Goal: Use online tool/utility: Utilize a website feature to perform a specific function

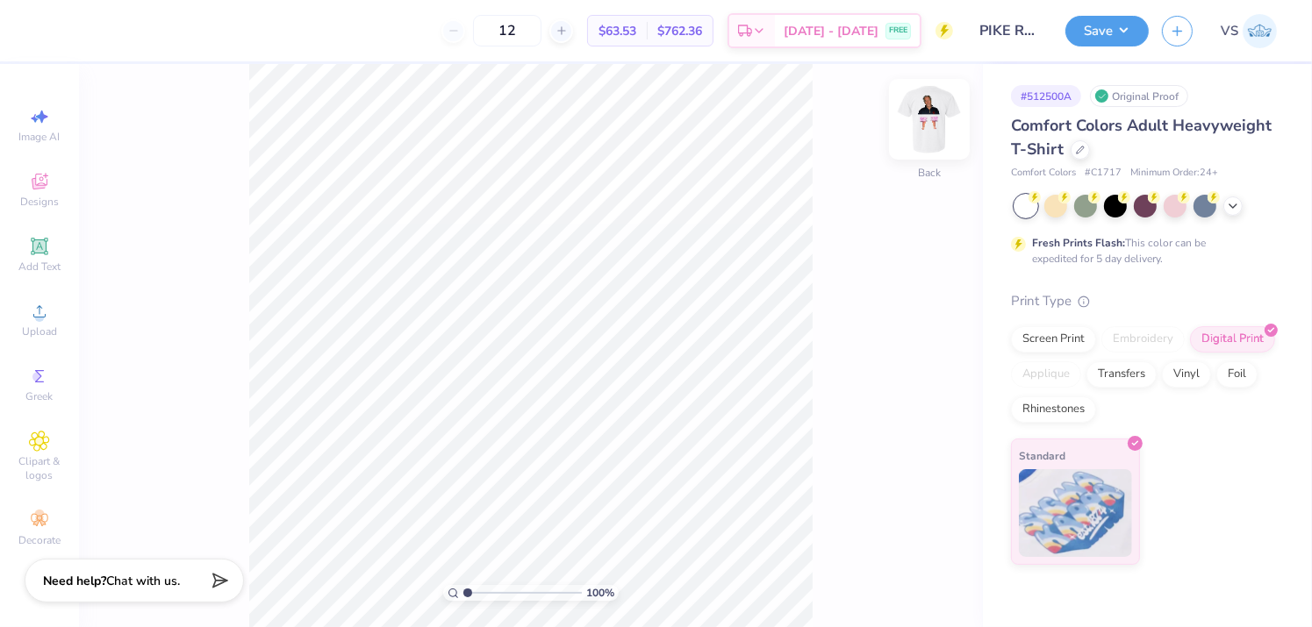
click at [946, 138] on img at bounding box center [929, 119] width 70 height 70
click at [948, 135] on img at bounding box center [929, 119] width 70 height 70
click at [940, 111] on img at bounding box center [929, 119] width 70 height 70
click at [920, 125] on img at bounding box center [929, 119] width 70 height 70
click at [928, 119] on img at bounding box center [929, 119] width 70 height 70
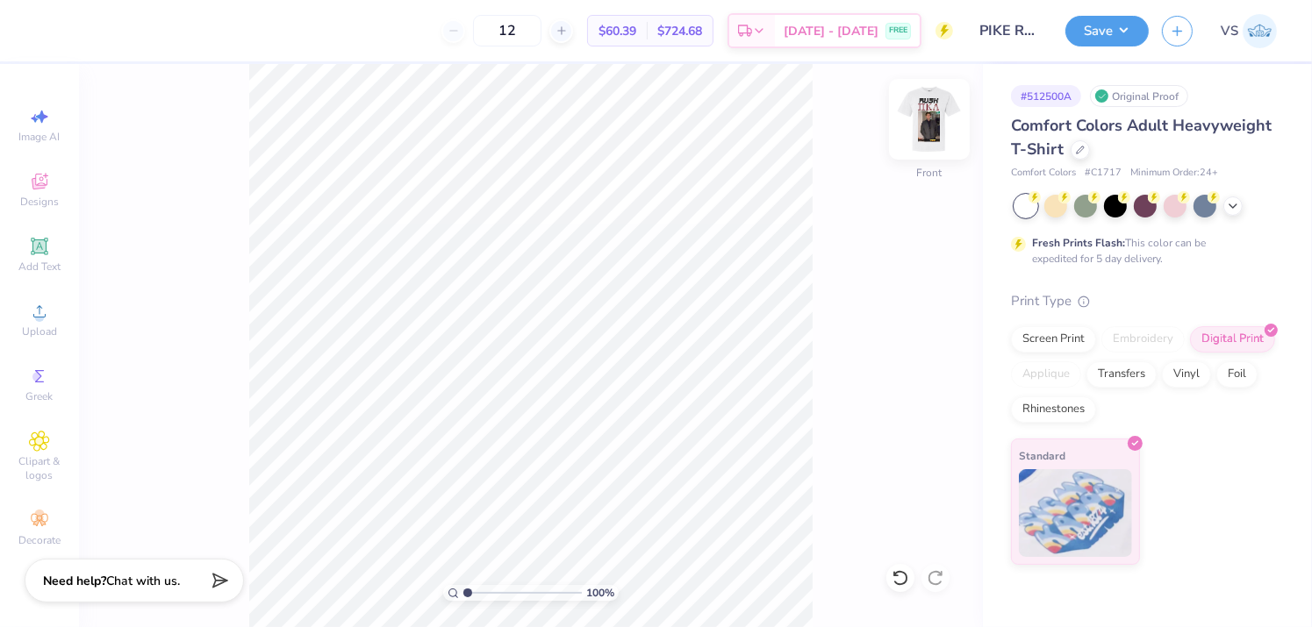
click at [947, 111] on img at bounding box center [929, 119] width 70 height 70
click at [573, 22] on div at bounding box center [561, 31] width 24 height 24
type input "13"
click at [944, 131] on img at bounding box center [929, 119] width 70 height 70
click at [932, 136] on img at bounding box center [929, 119] width 70 height 70
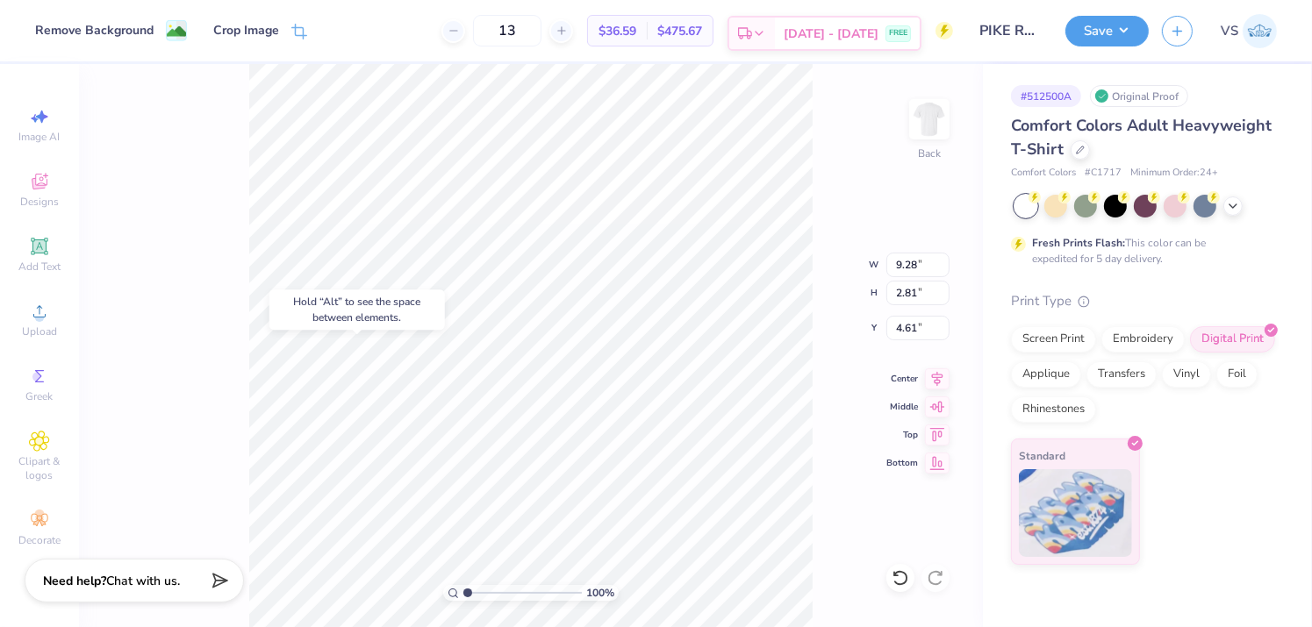
type input "11.58"
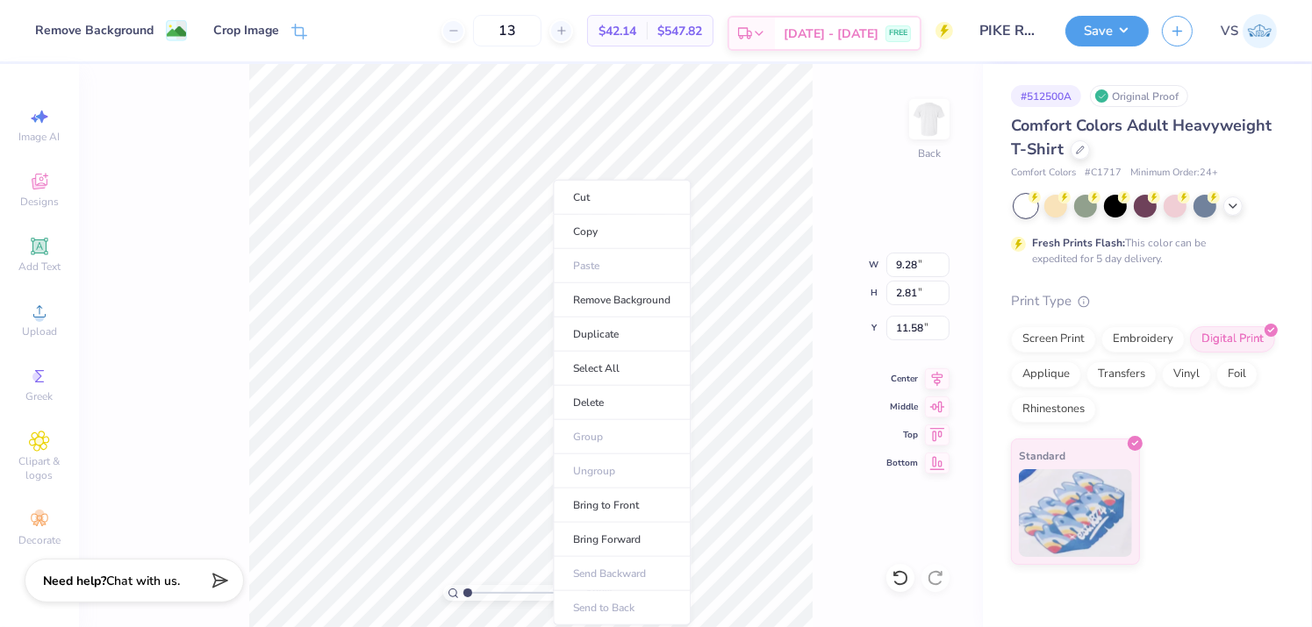
type input "1.01632485406009"
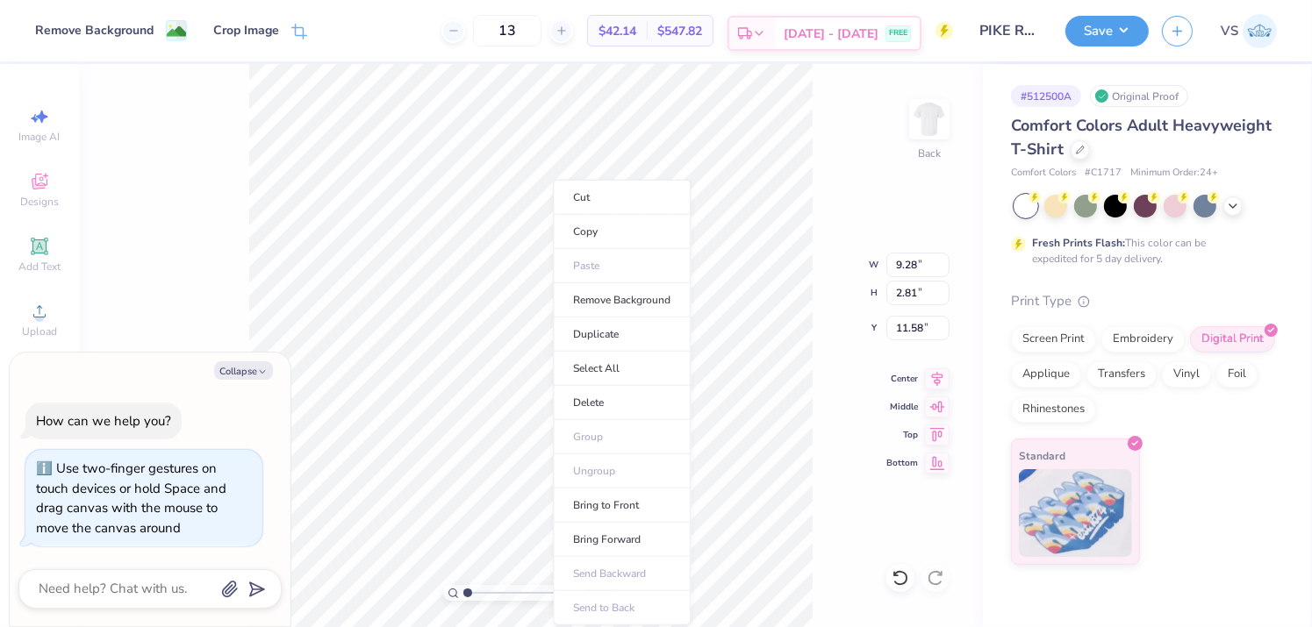
type textarea "x"
type input "1.01632485406009"
type textarea "x"
type input "1.01632485406009"
type textarea "x"
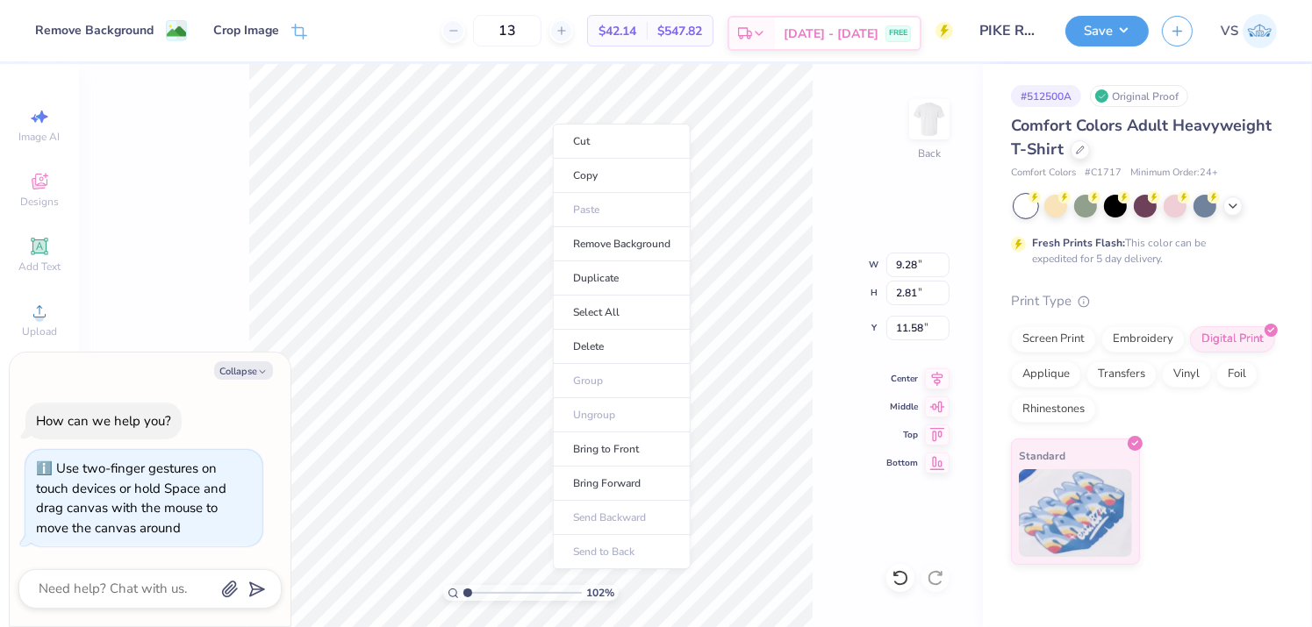
type input "1"
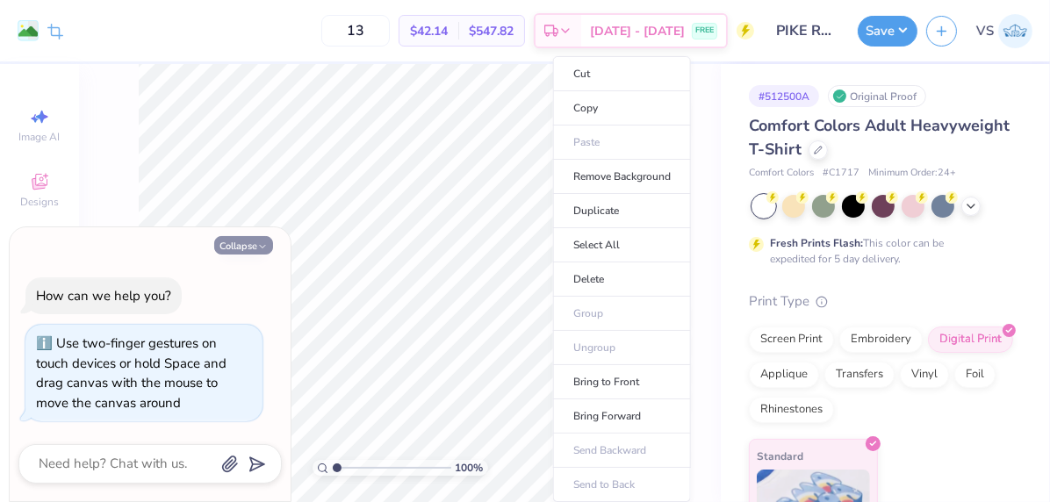
click at [267, 253] on button "Collapse" at bounding box center [243, 245] width 59 height 18
type textarea "x"
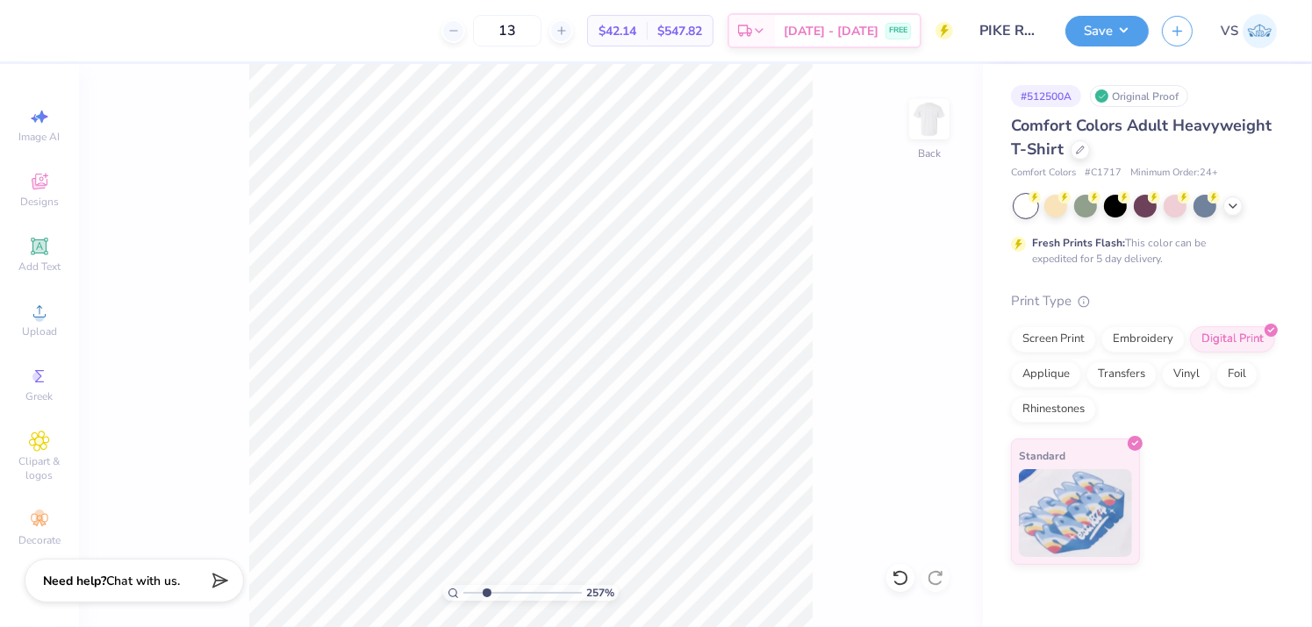
drag, startPoint x: 467, startPoint y: 596, endPoint x: 486, endPoint y: 595, distance: 19.3
click at [486, 595] on input "range" at bounding box center [522, 593] width 118 height 16
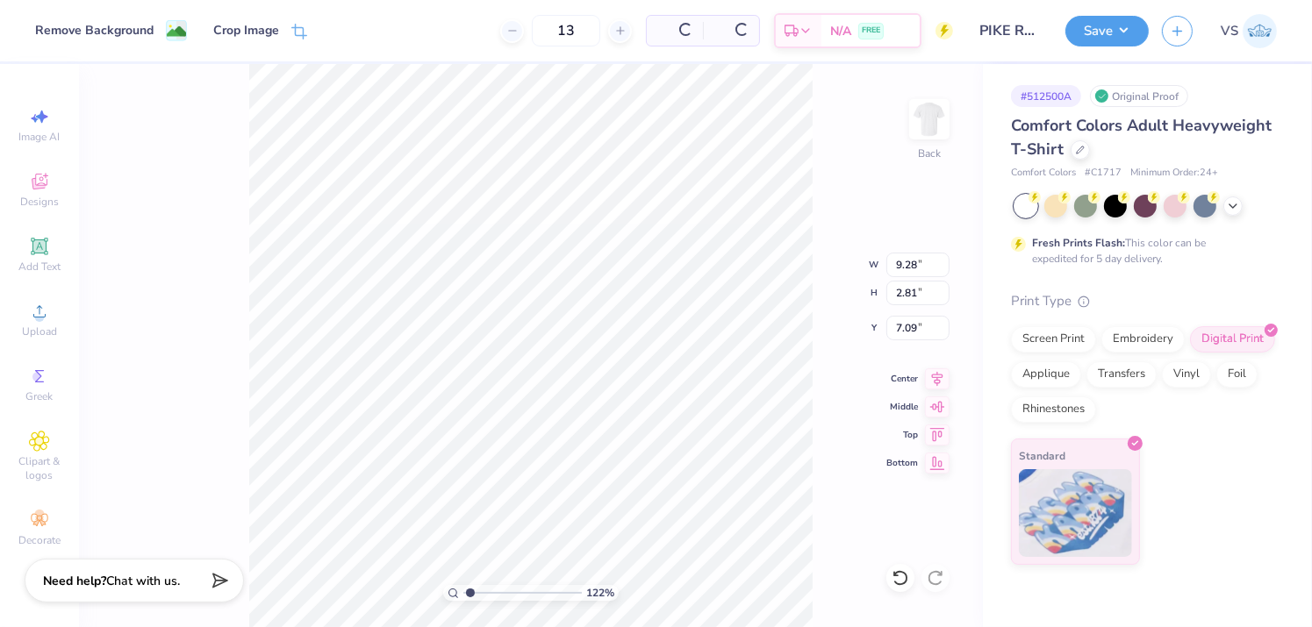
type input "1.22373177469095"
type input "7.09"
type input "1.22373177469095"
type input "8.47"
type input "2.11"
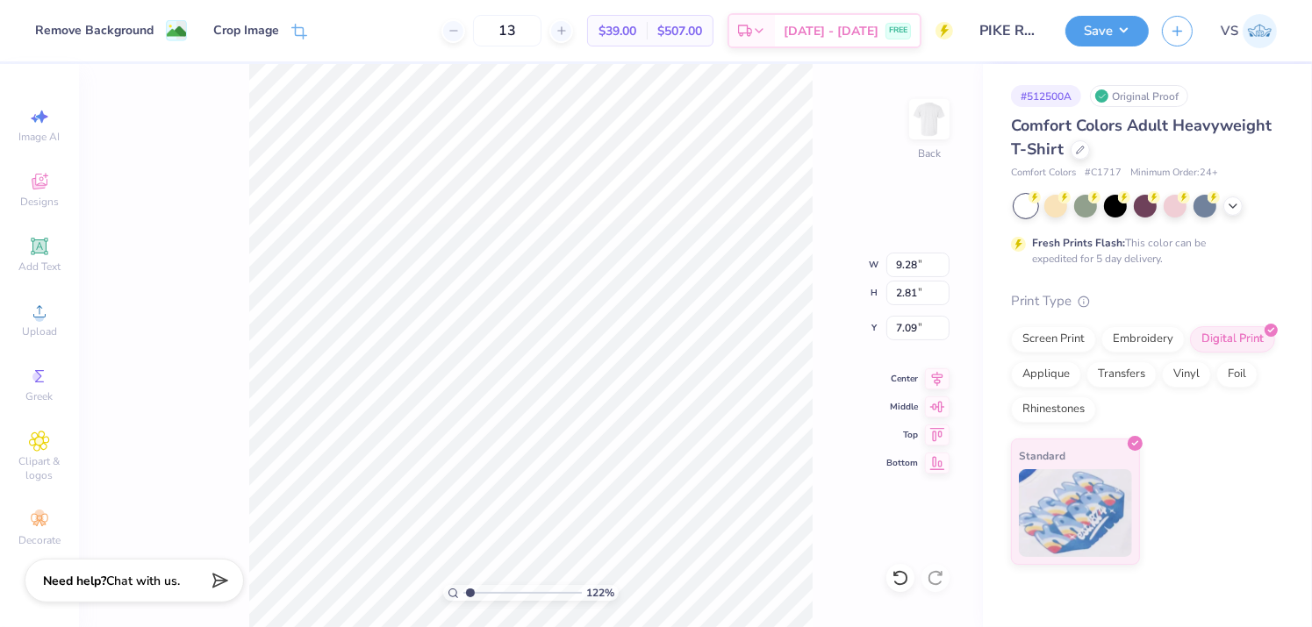
type input "2.19"
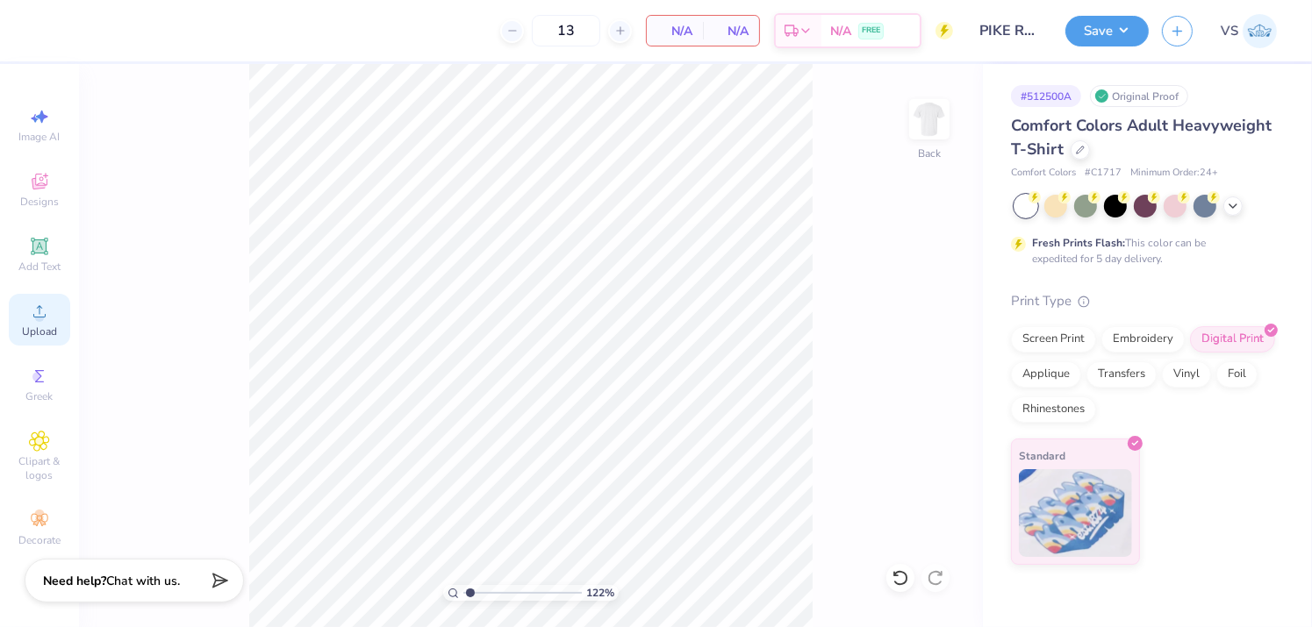
click at [38, 326] on span "Upload" at bounding box center [39, 332] width 35 height 14
type input "1.22373177469095"
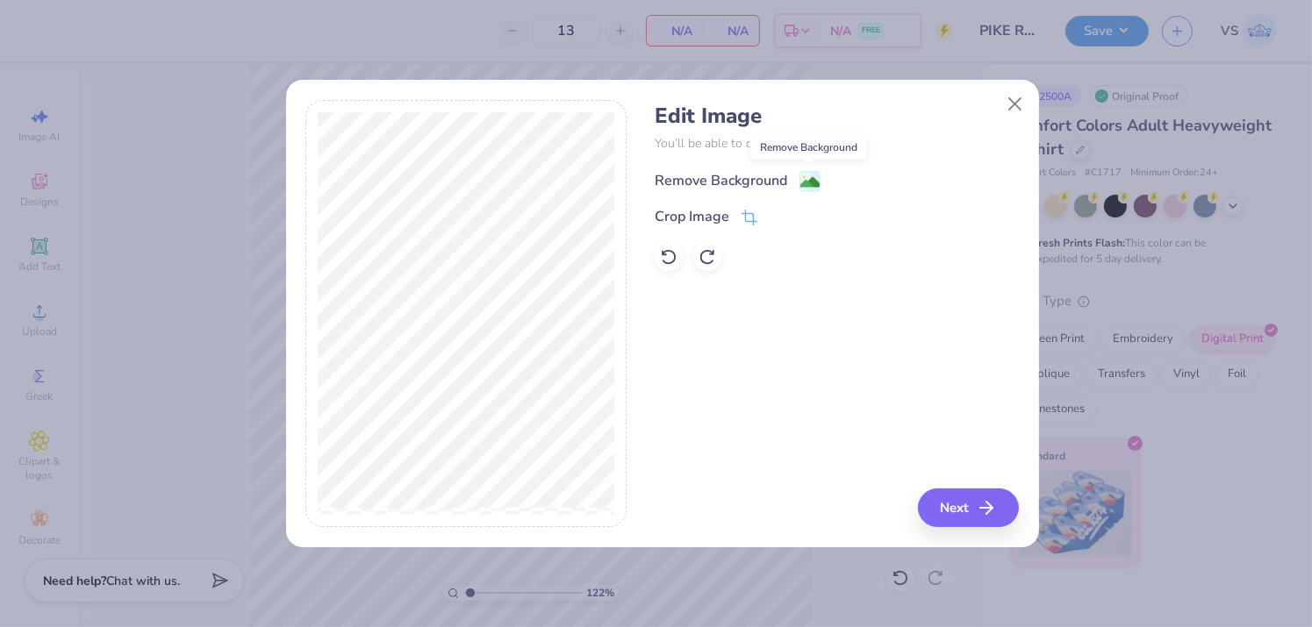
click at [805, 188] on image at bounding box center [809, 182] width 19 height 19
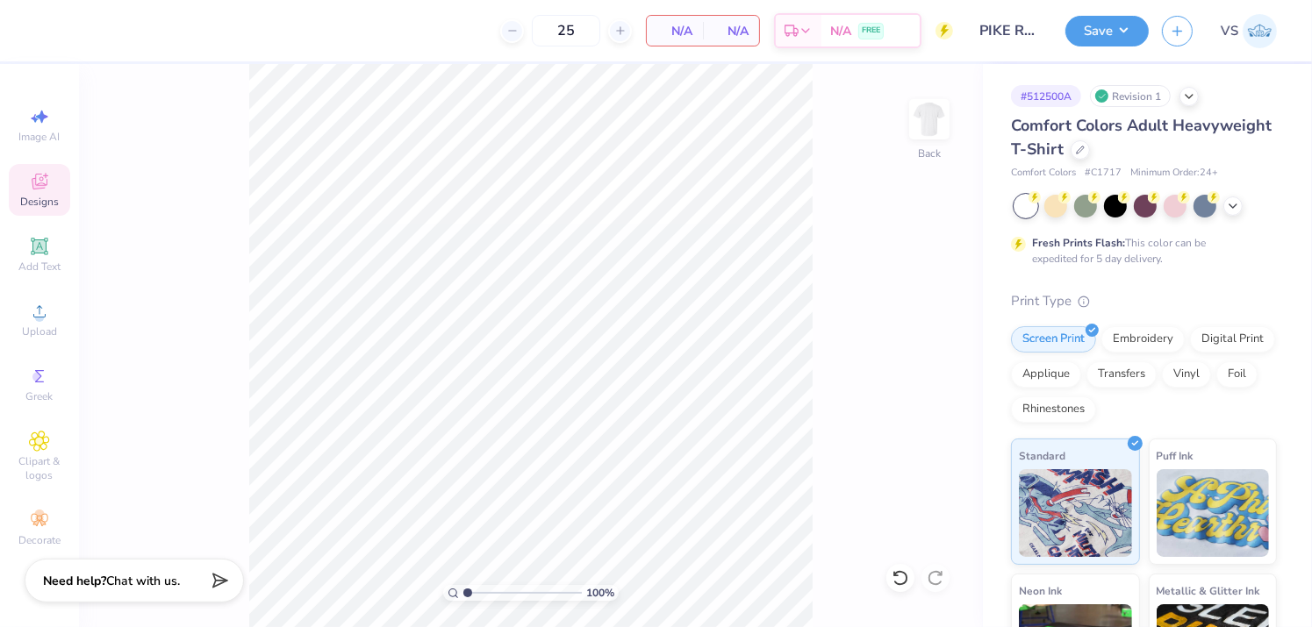
click at [44, 180] on icon at bounding box center [39, 181] width 21 height 21
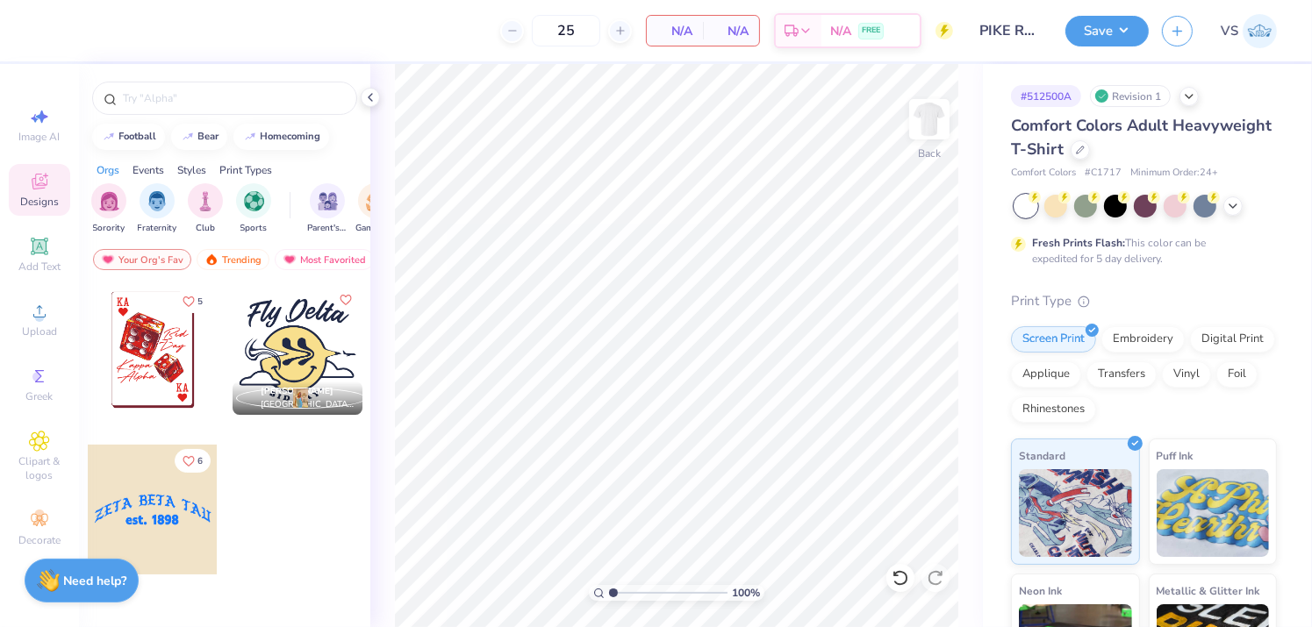
click at [184, 515] on div at bounding box center [153, 510] width 130 height 130
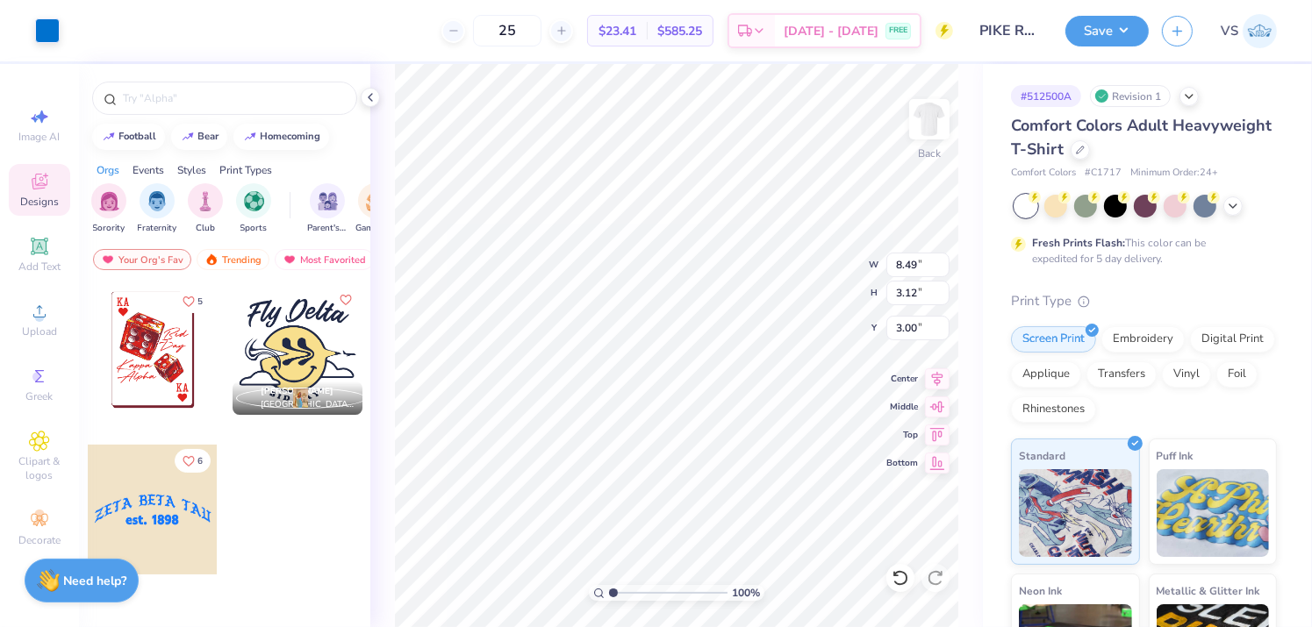
type input "8.49"
type input "3.12"
type input "11.24"
type input "4.13"
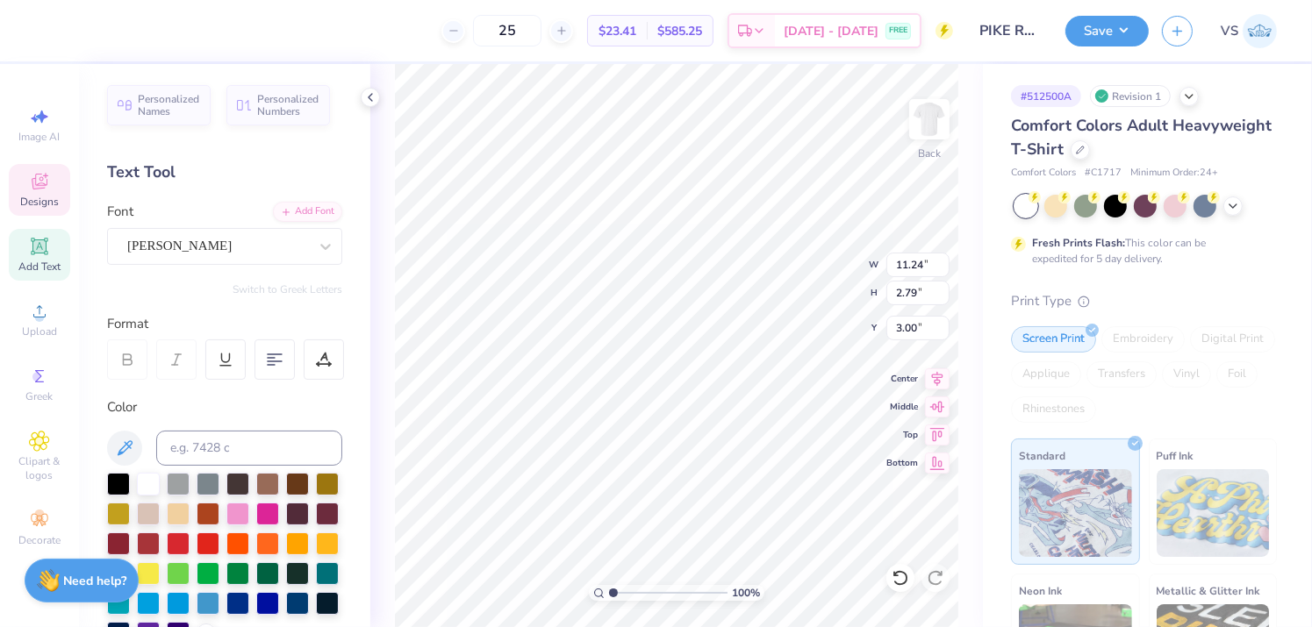
scroll to position [13, 2]
type textarea "U"
type textarea "PI KAPPA ALPHA"
type textarea "est. 1868"
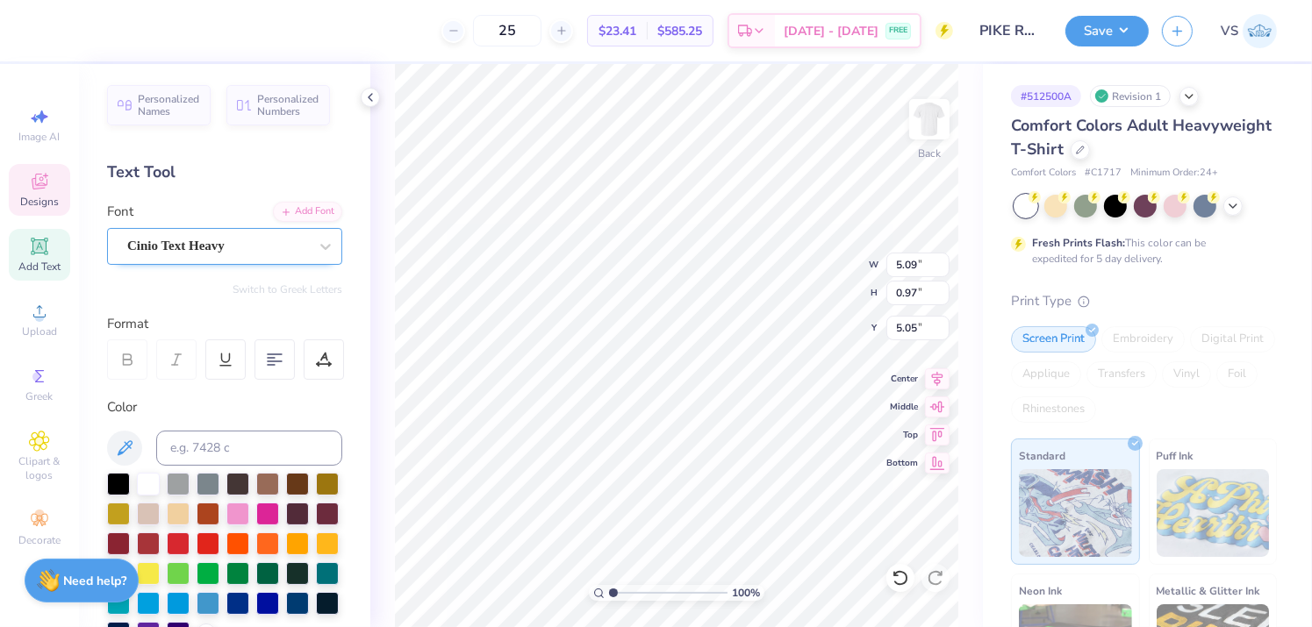
click at [191, 251] on div "Cinio Text Heavy" at bounding box center [217, 246] width 184 height 27
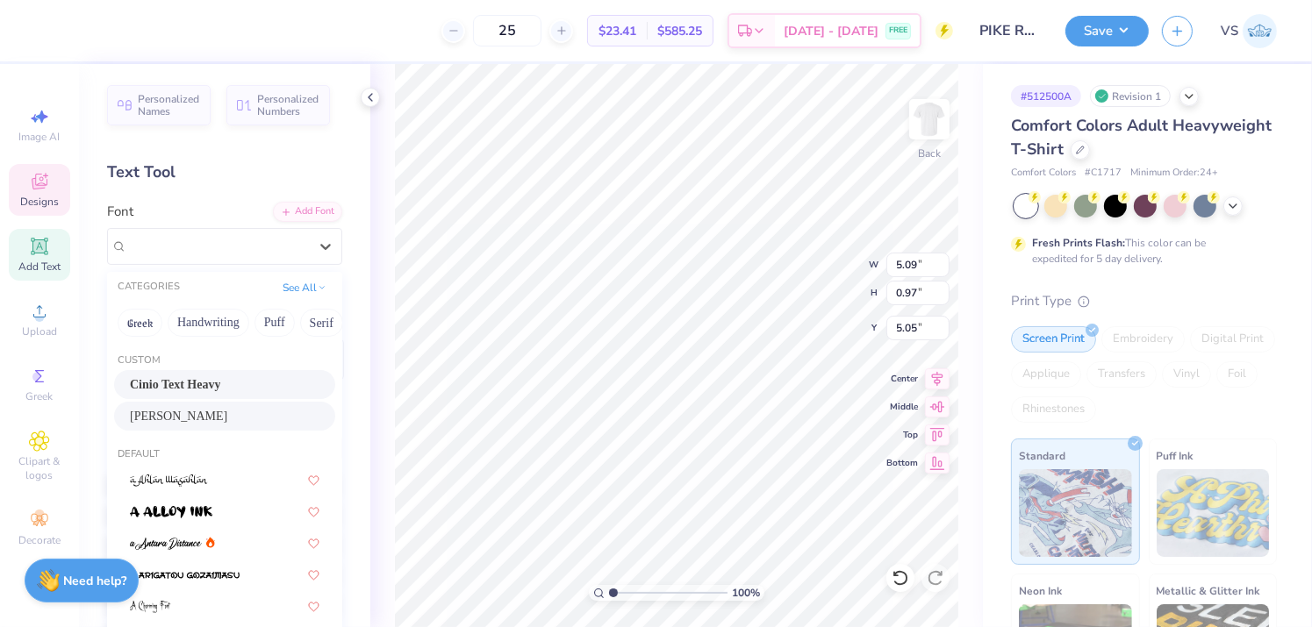
click at [224, 410] on div "PABLO" at bounding box center [225, 416] width 190 height 18
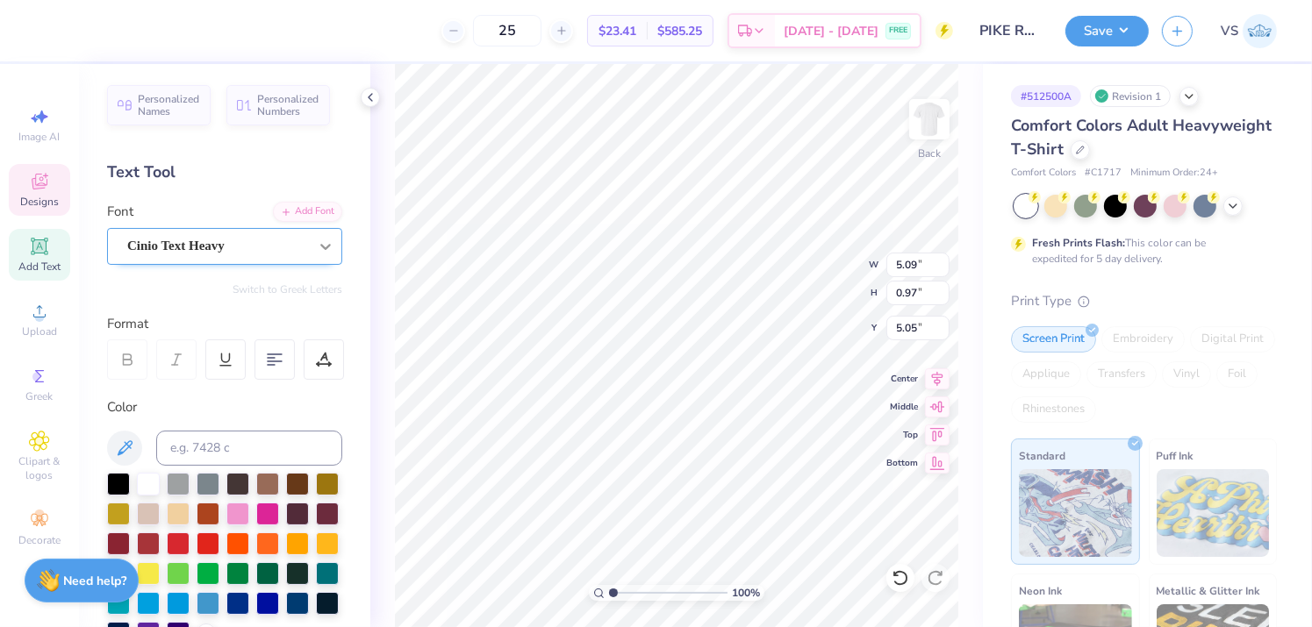
click at [310, 254] on div at bounding box center [326, 247] width 32 height 32
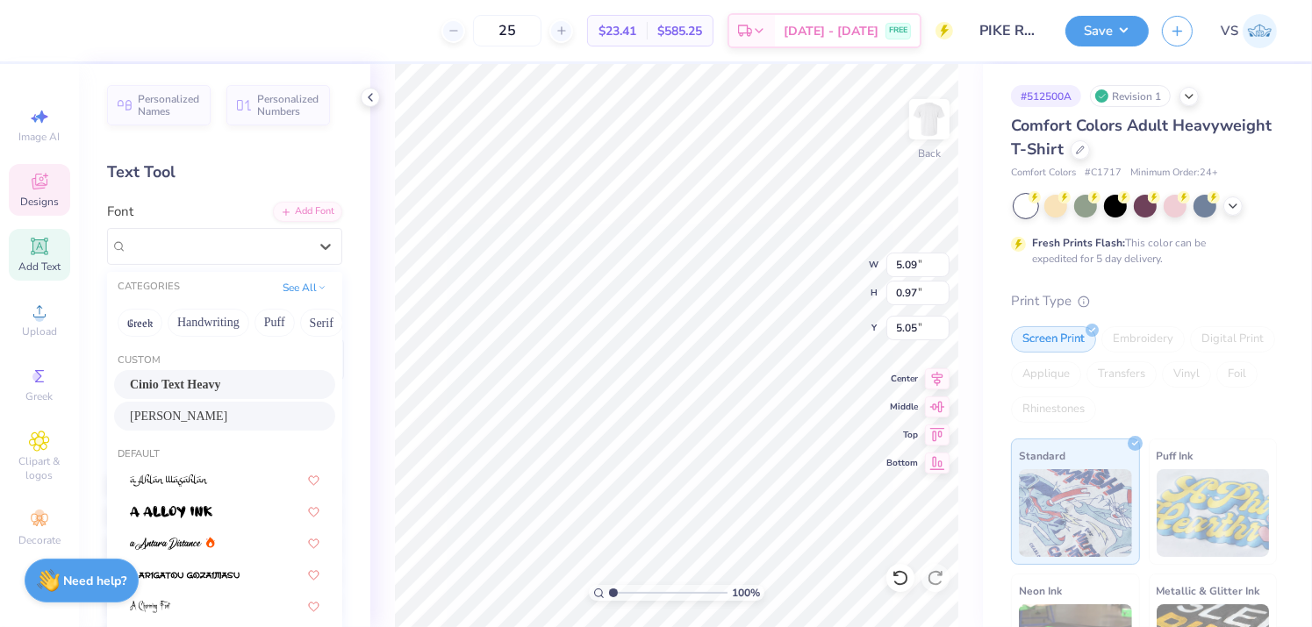
click at [194, 423] on div "PABLO" at bounding box center [225, 416] width 190 height 18
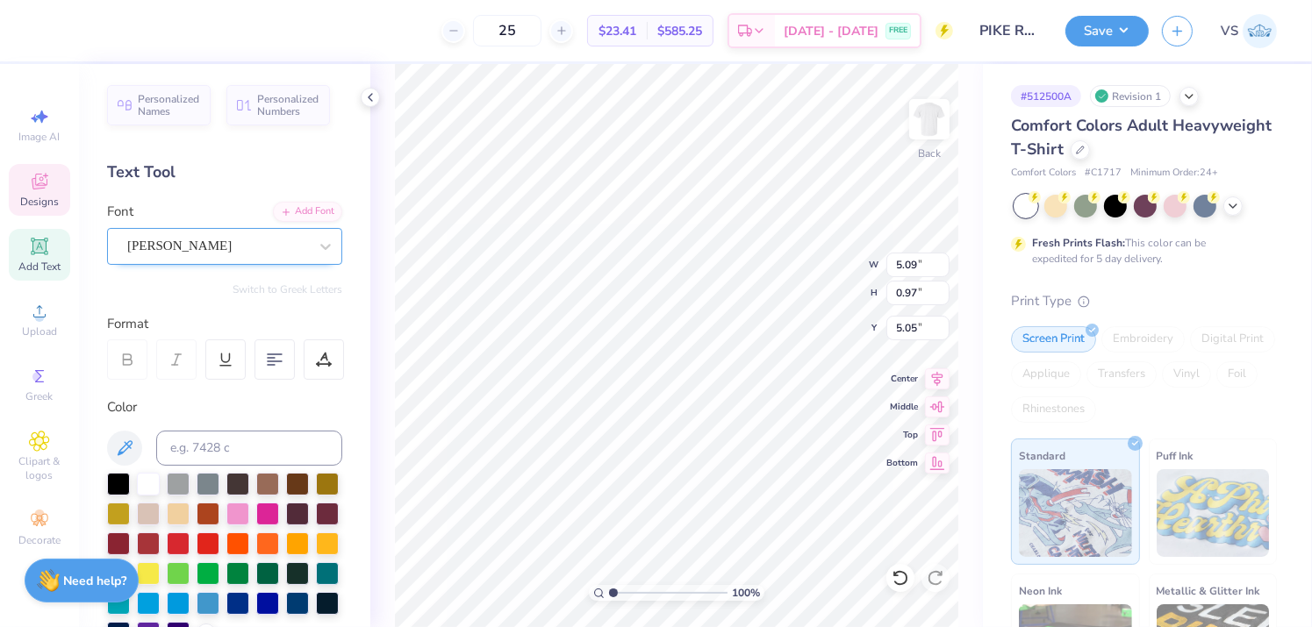
click at [293, 231] on div "PABLO" at bounding box center [224, 246] width 235 height 37
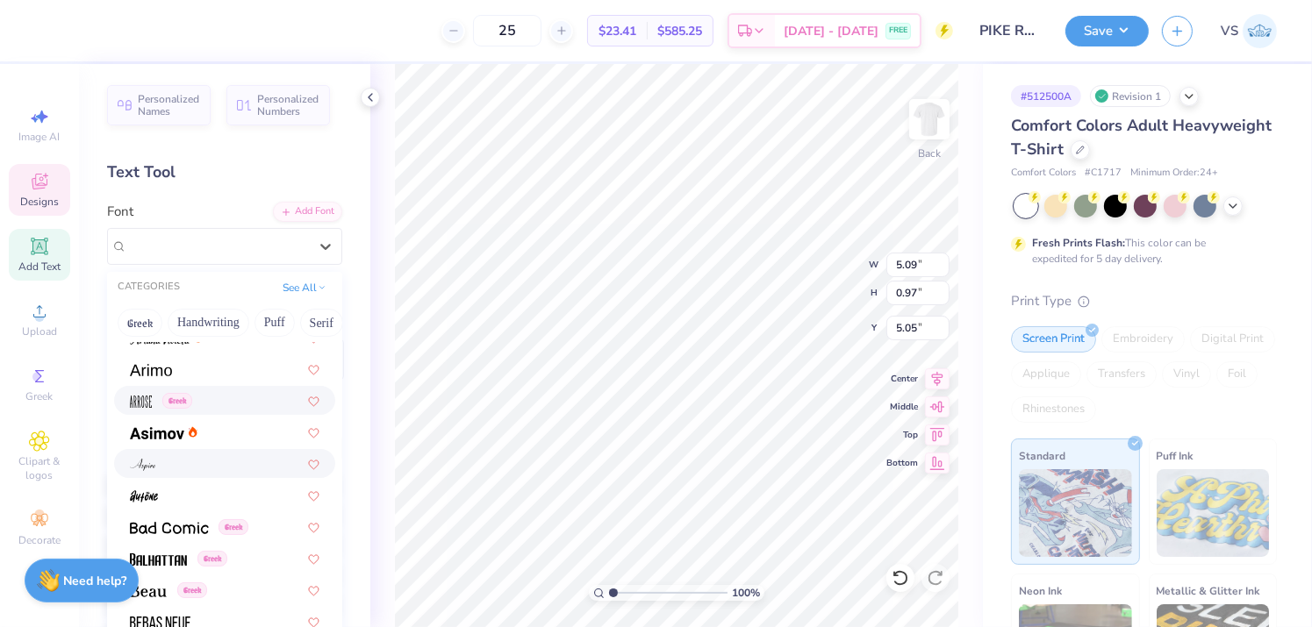
scroll to position [765, 0]
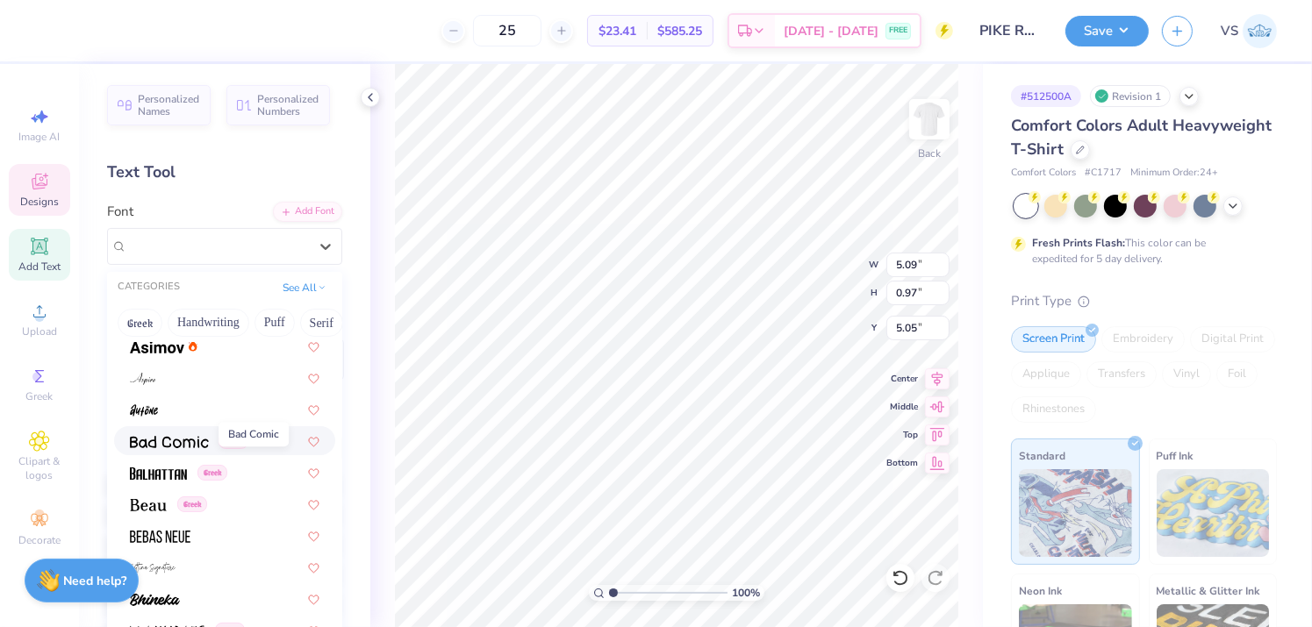
click at [194, 443] on img at bounding box center [169, 442] width 79 height 12
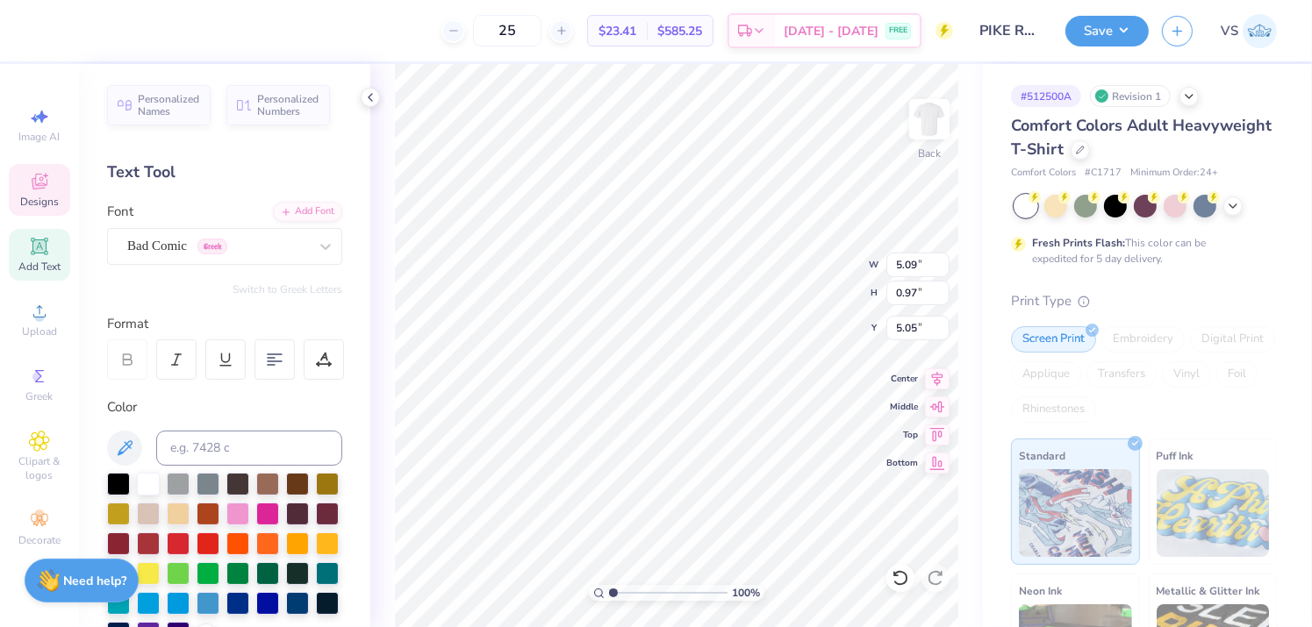
type input "5.71"
type input "1.01"
type input "5.03"
click at [317, 250] on icon at bounding box center [326, 247] width 18 height 18
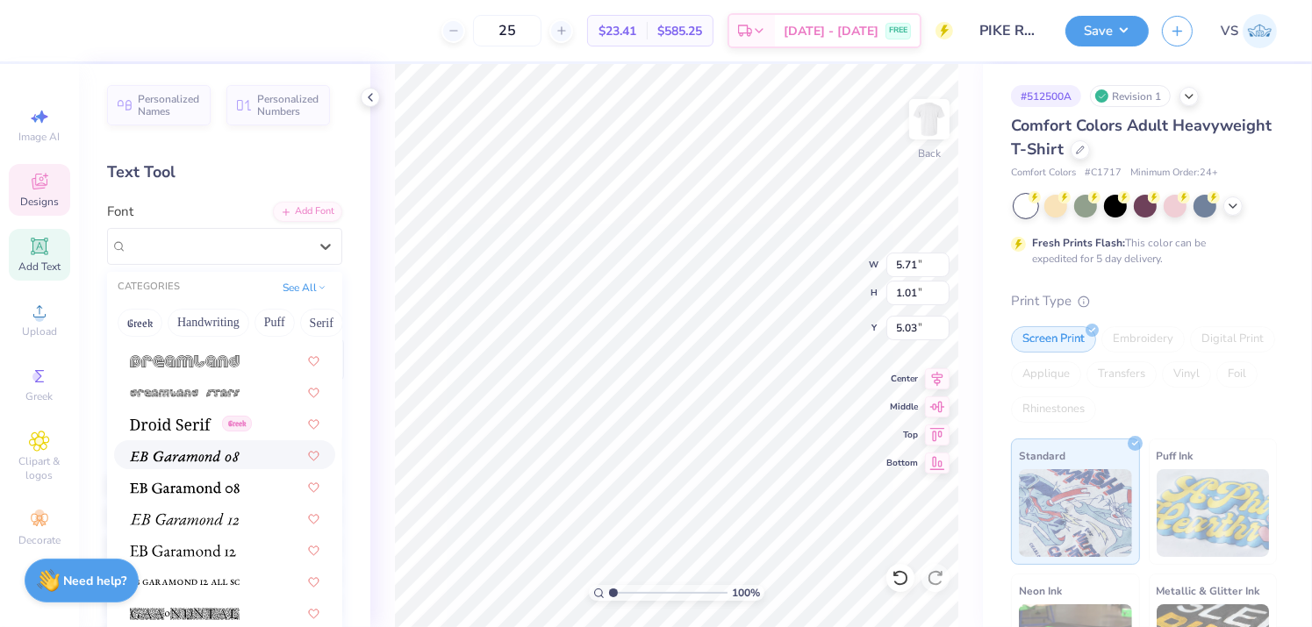
scroll to position [3201, 0]
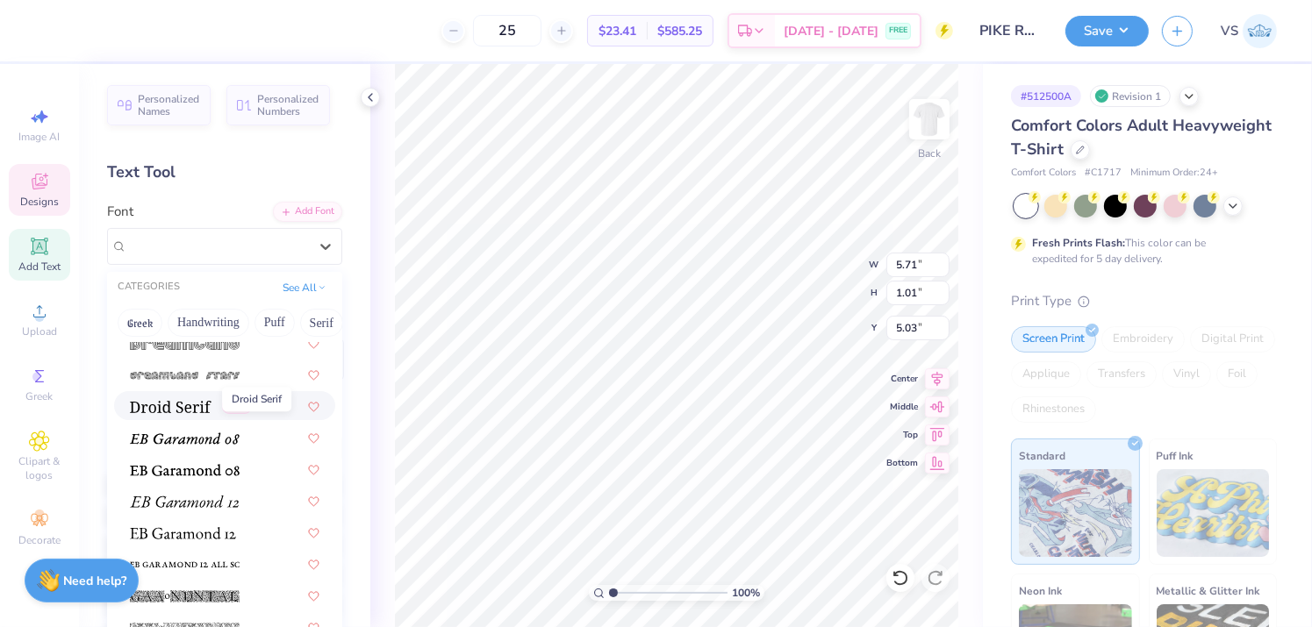
click at [197, 405] on img at bounding box center [171, 407] width 82 height 12
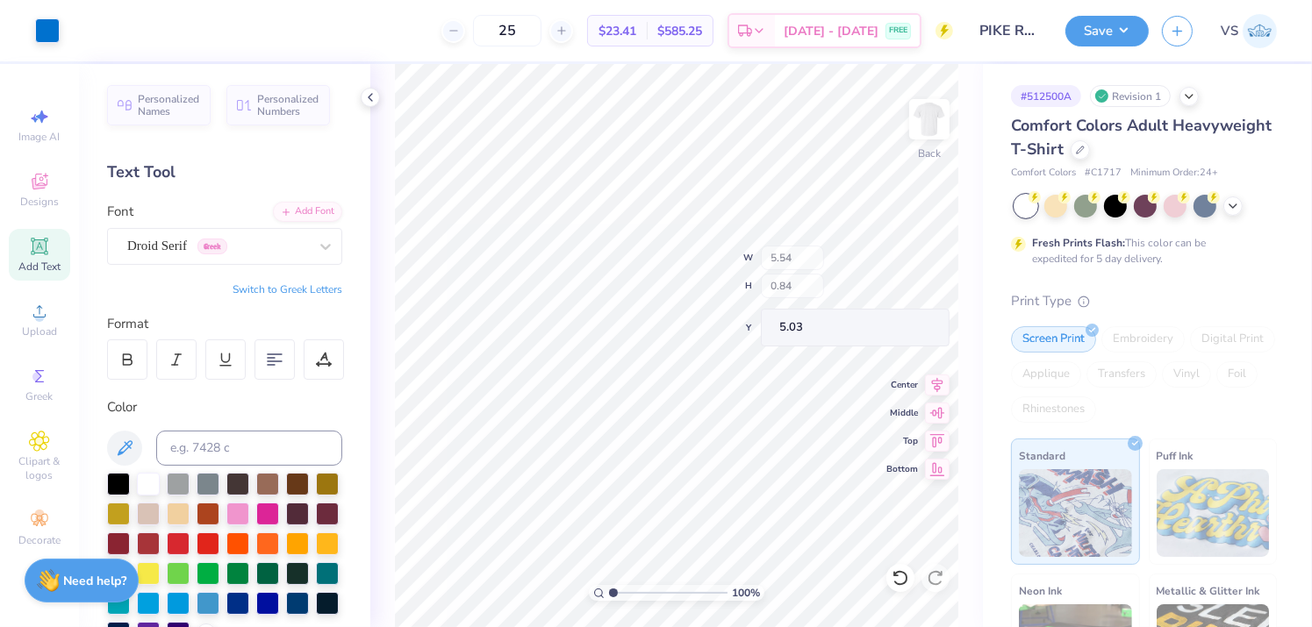
type input "4.59"
type input "0.84"
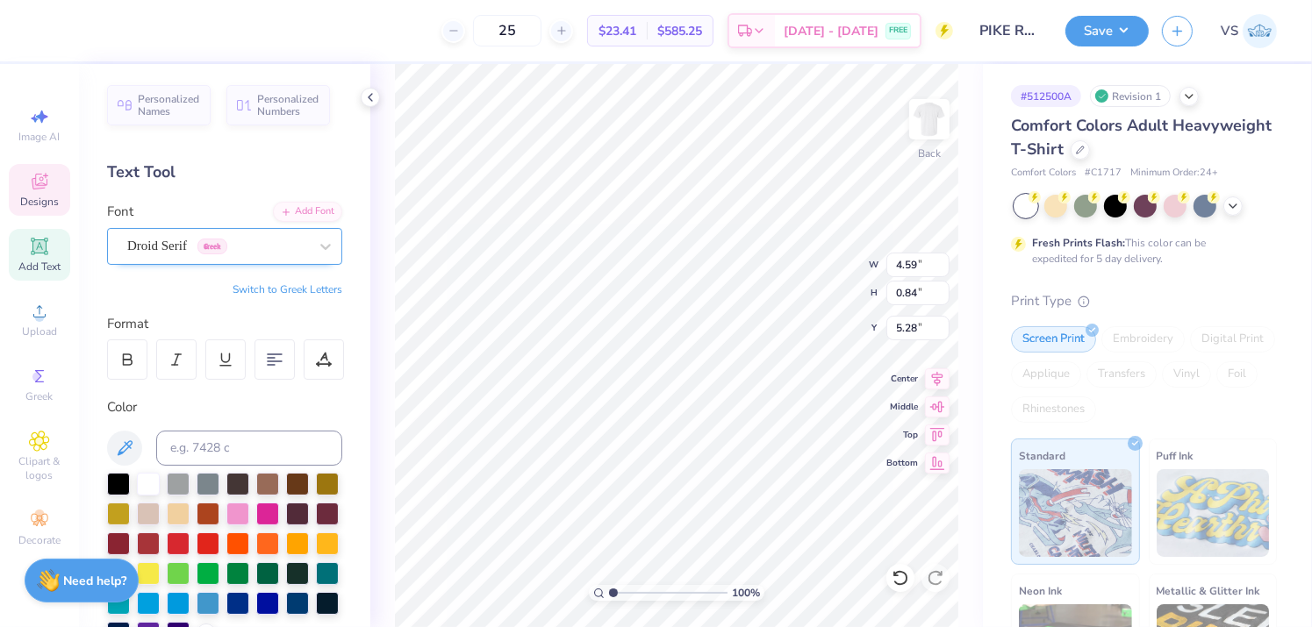
click at [215, 261] on div "Droid Serif Greek" at bounding box center [224, 246] width 235 height 37
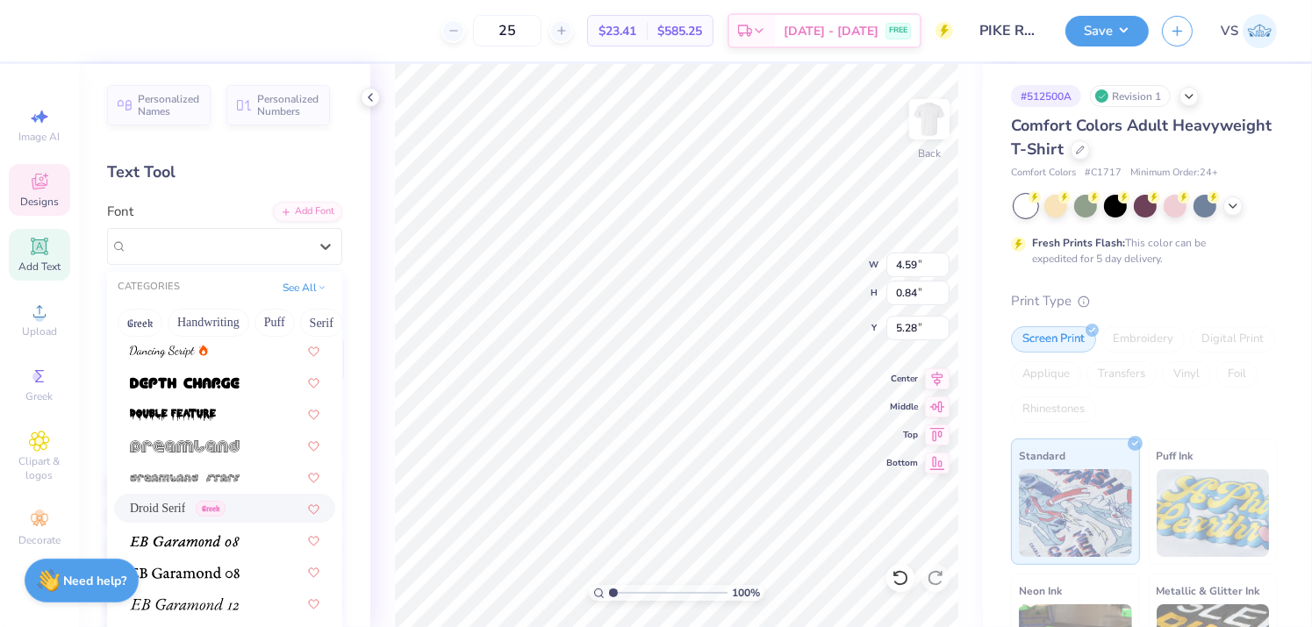
scroll to position [3204, 0]
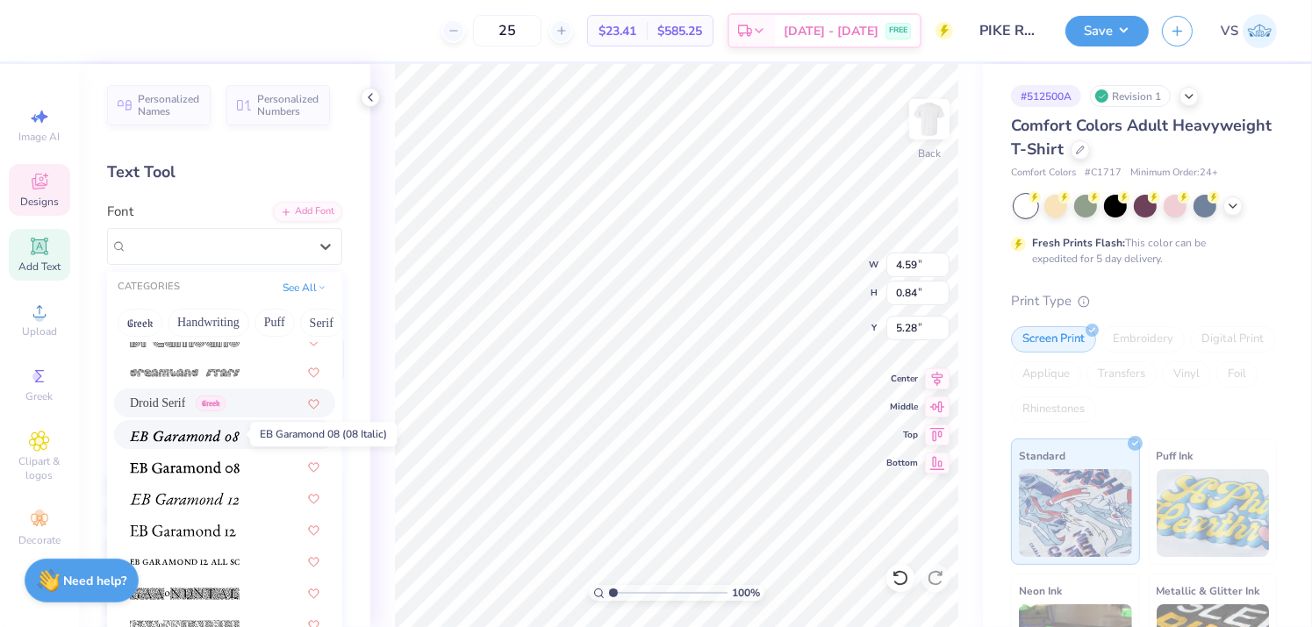
click at [197, 437] on img at bounding box center [185, 436] width 110 height 12
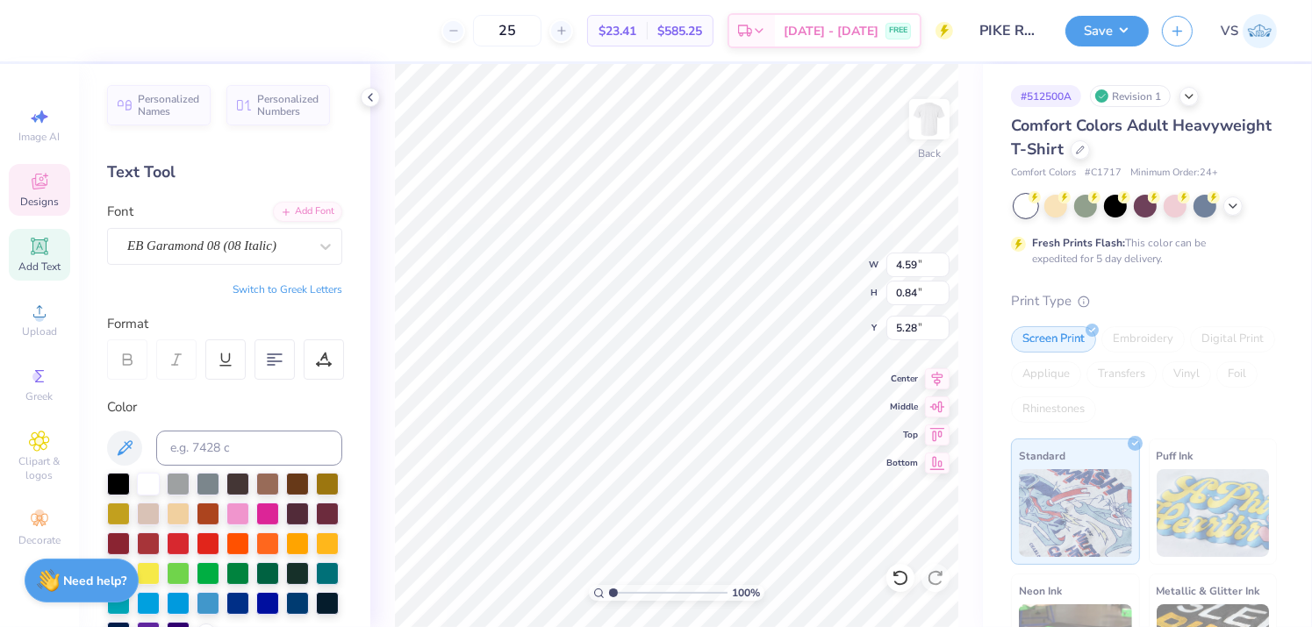
type input "3.53"
type input "0.73"
type input "5.33"
click at [280, 285] on button "Switch to Greek Letters" at bounding box center [288, 290] width 110 height 14
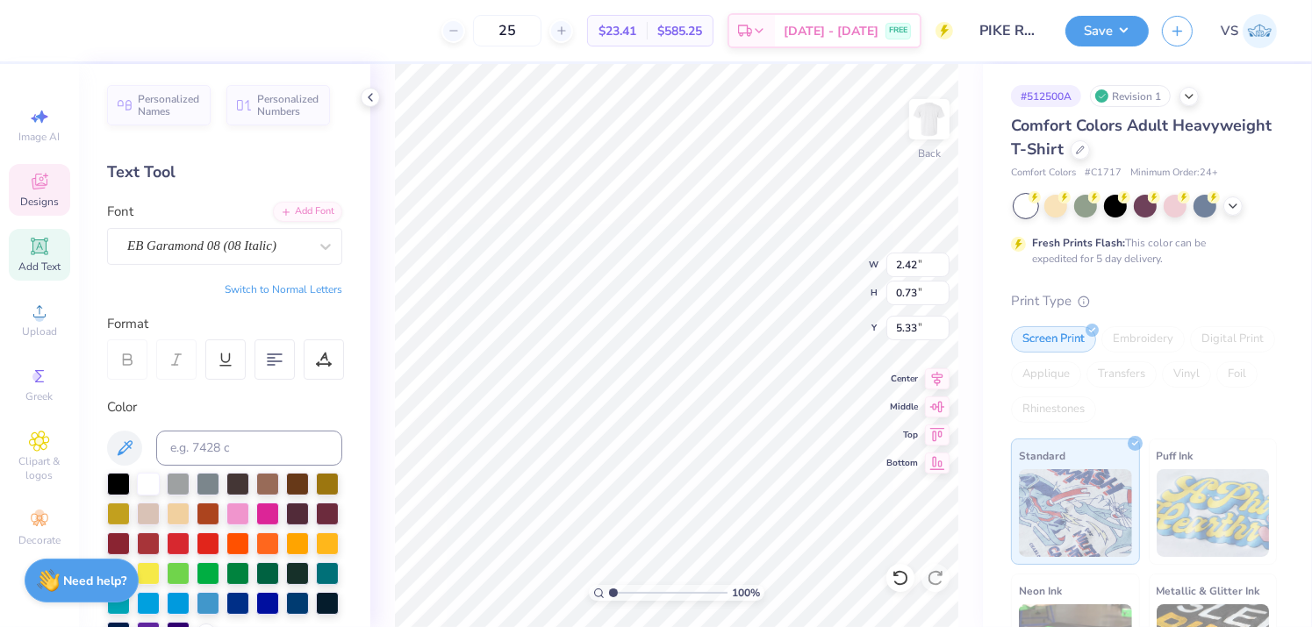
click at [280, 285] on button "Switch to Normal Letters" at bounding box center [284, 290] width 118 height 14
click at [199, 318] on div "Format" at bounding box center [225, 324] width 237 height 20
click at [182, 246] on div "EB Garamond 08 (08 Italic)" at bounding box center [217, 246] width 184 height 27
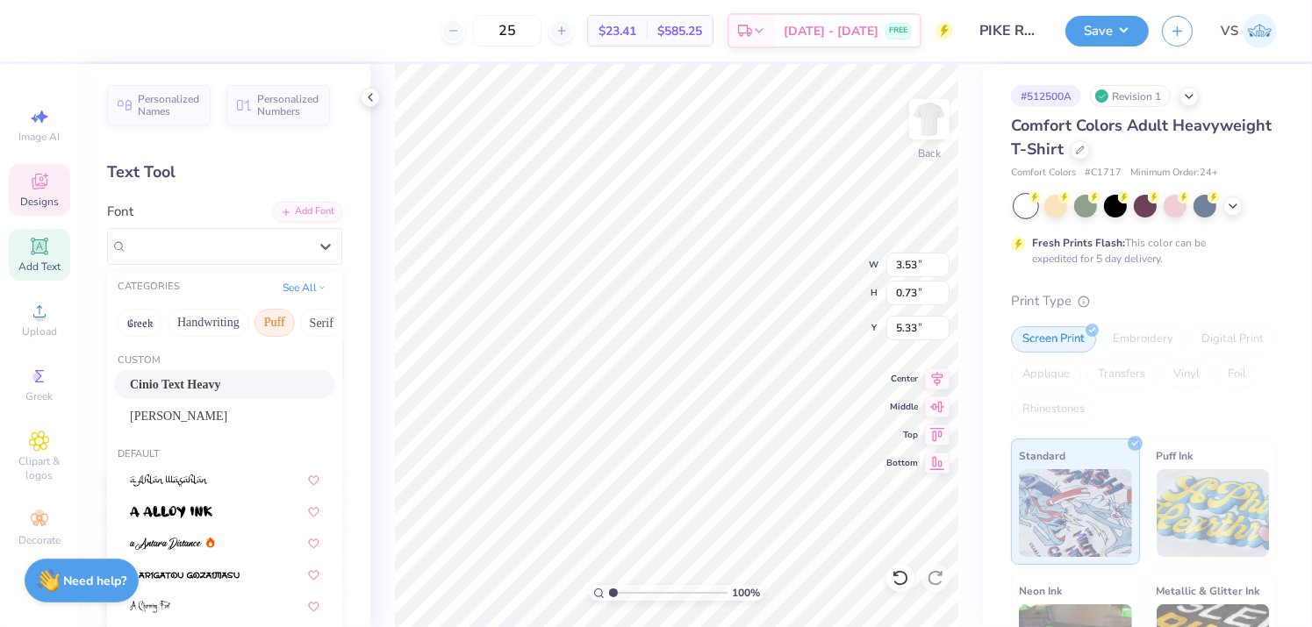
click at [254, 322] on button "Puff" at bounding box center [274, 323] width 40 height 28
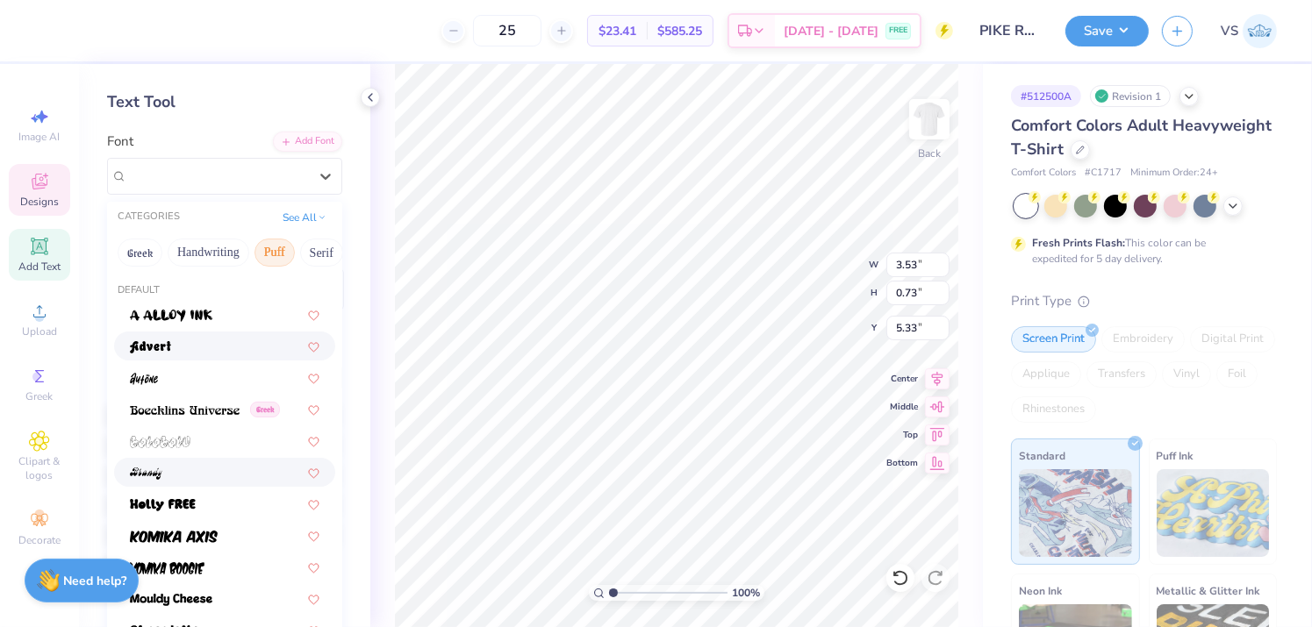
scroll to position [62, 0]
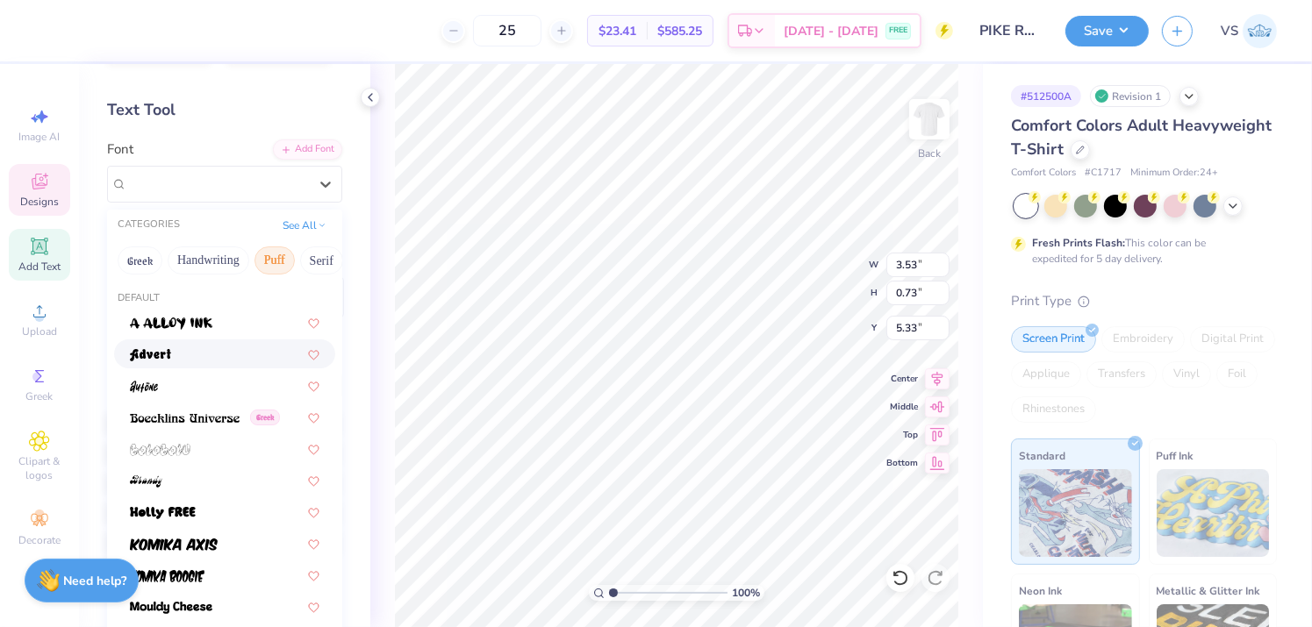
click at [199, 346] on div at bounding box center [225, 354] width 190 height 18
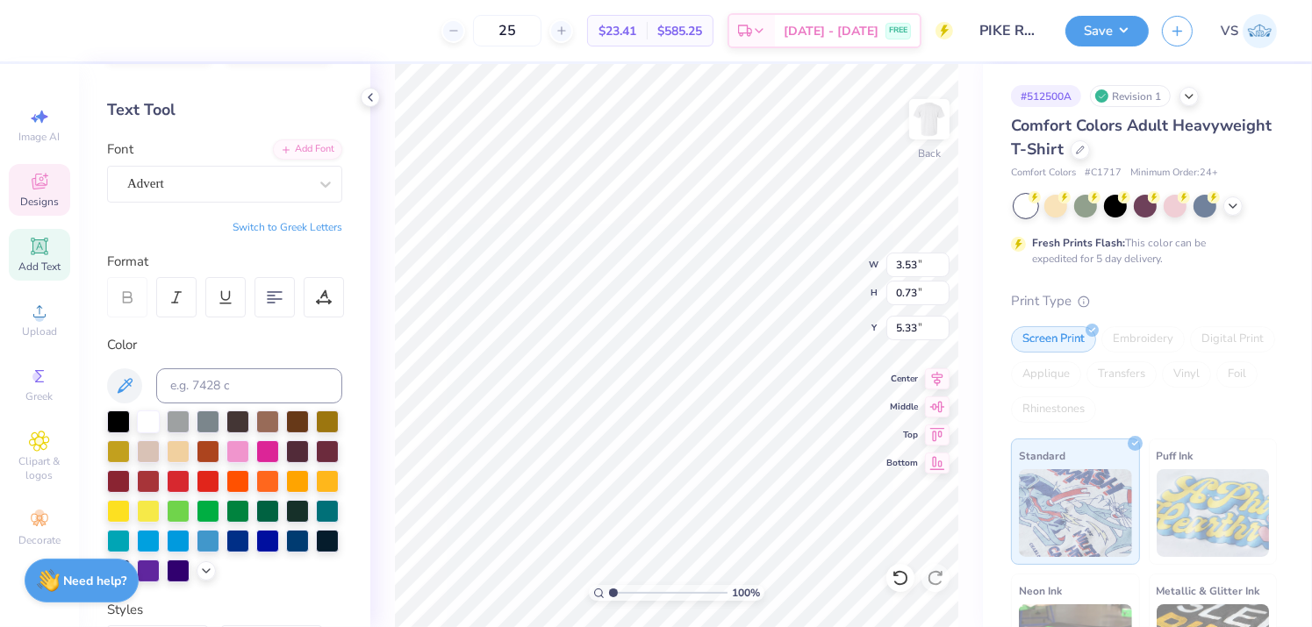
type input "4.80"
type input "0.87"
type input "5.27"
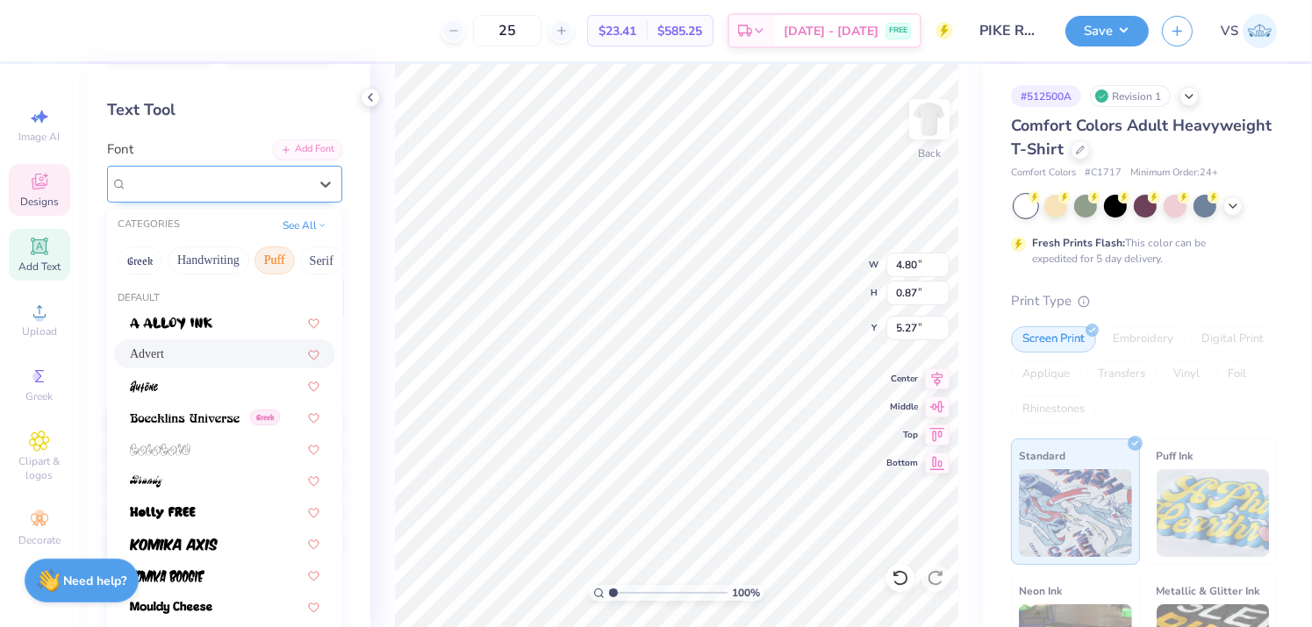
click at [238, 193] on div at bounding box center [217, 184] width 181 height 24
click at [206, 382] on div at bounding box center [225, 385] width 190 height 18
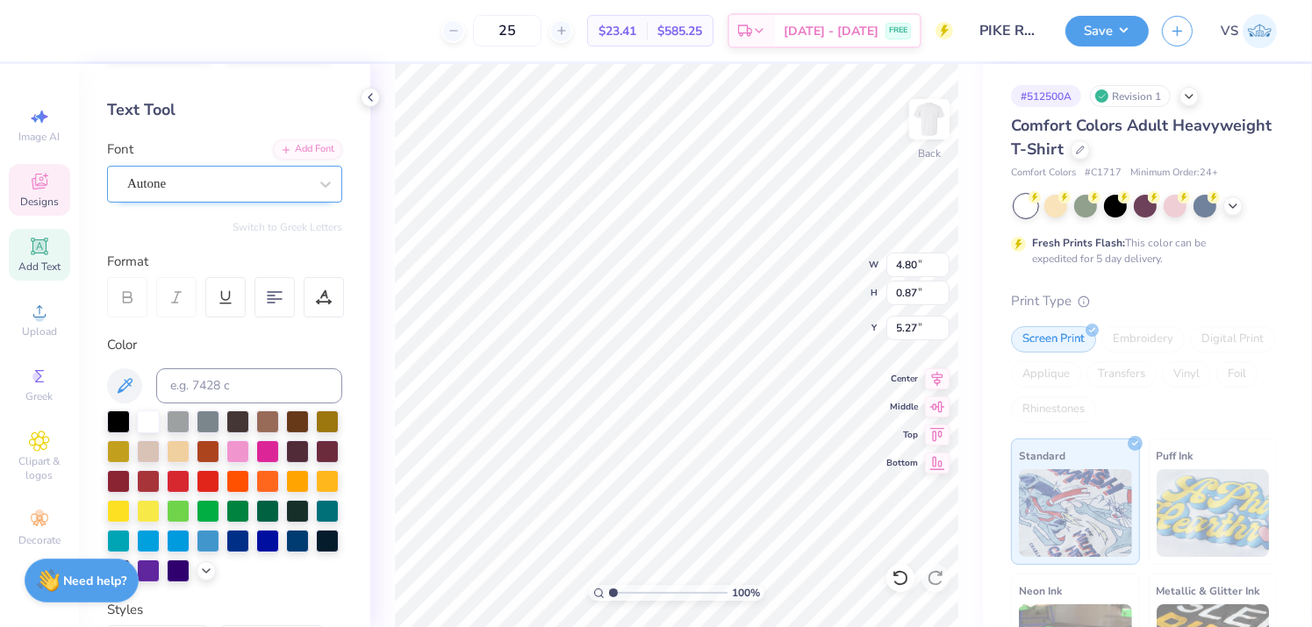
type input "2.88"
type input "0.81"
type input "5.30"
click at [317, 182] on icon at bounding box center [326, 185] width 18 height 18
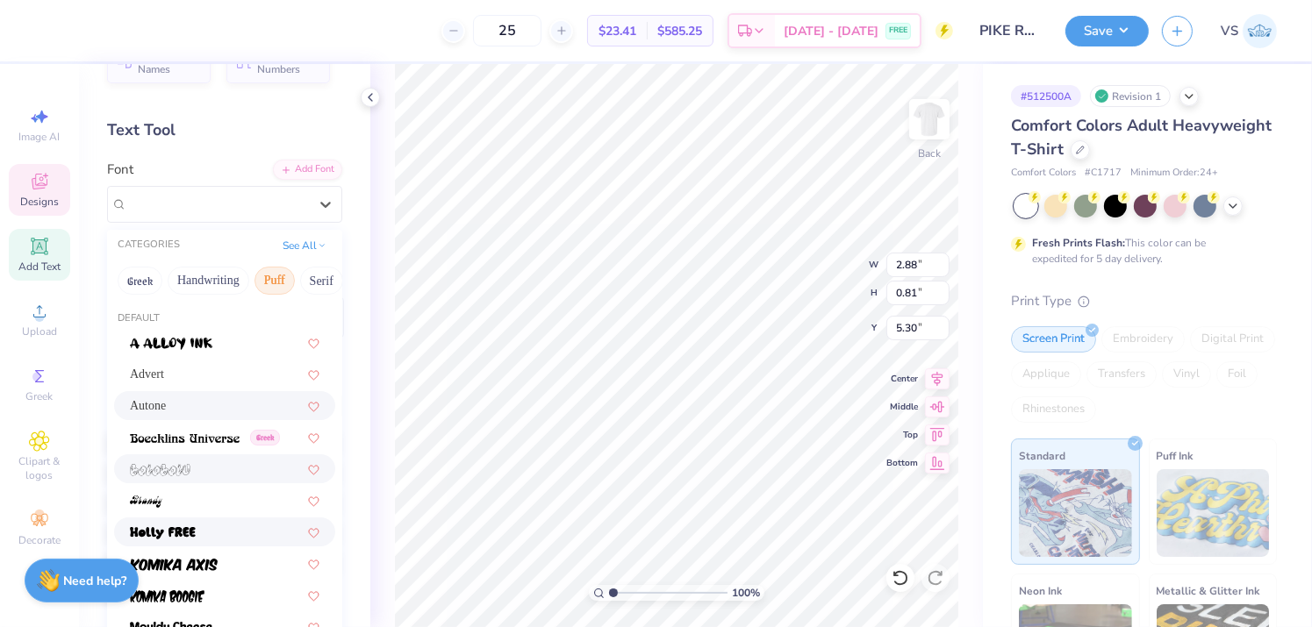
scroll to position [41, 0]
click at [140, 279] on button "Greek" at bounding box center [140, 282] width 45 height 28
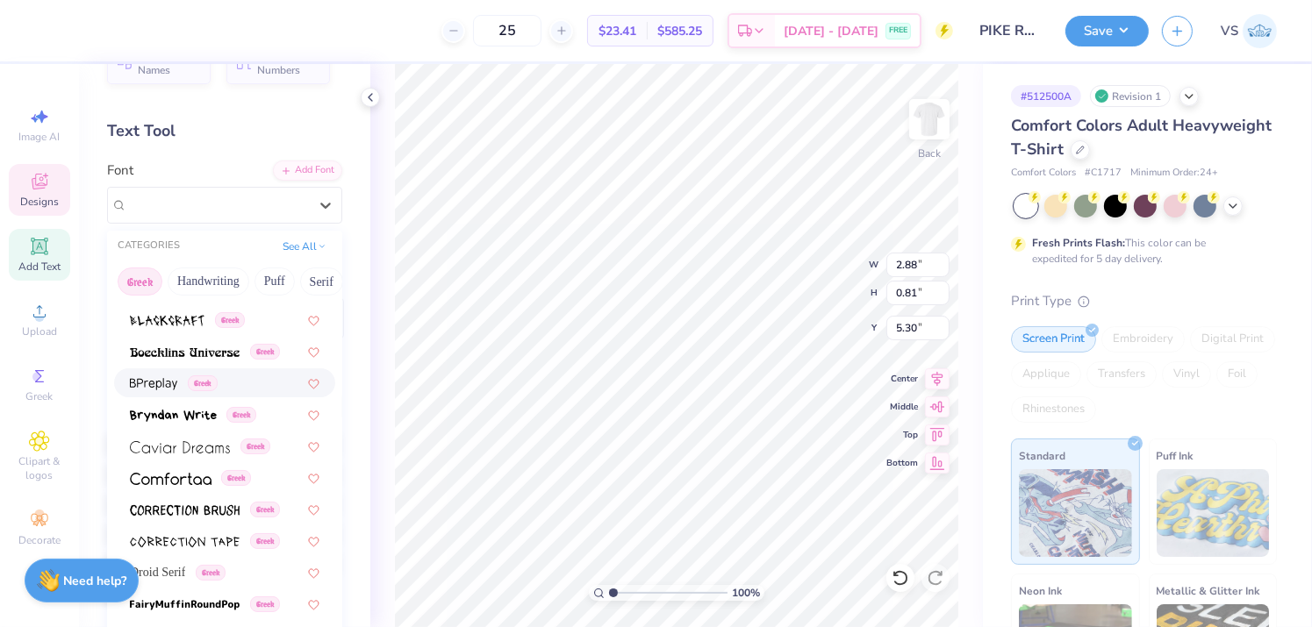
scroll to position [277, 0]
click at [181, 413] on img at bounding box center [173, 415] width 87 height 12
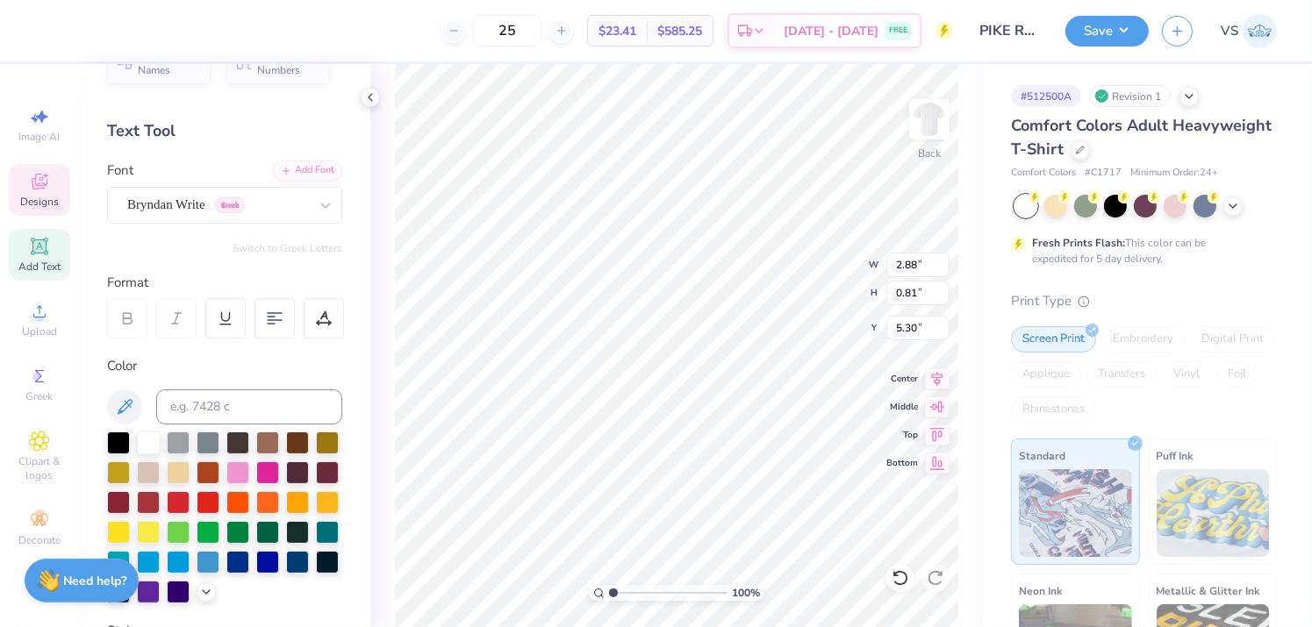
type input "4.41"
type input "0.78"
type input "5.31"
click at [60, 37] on div at bounding box center [47, 29] width 25 height 25
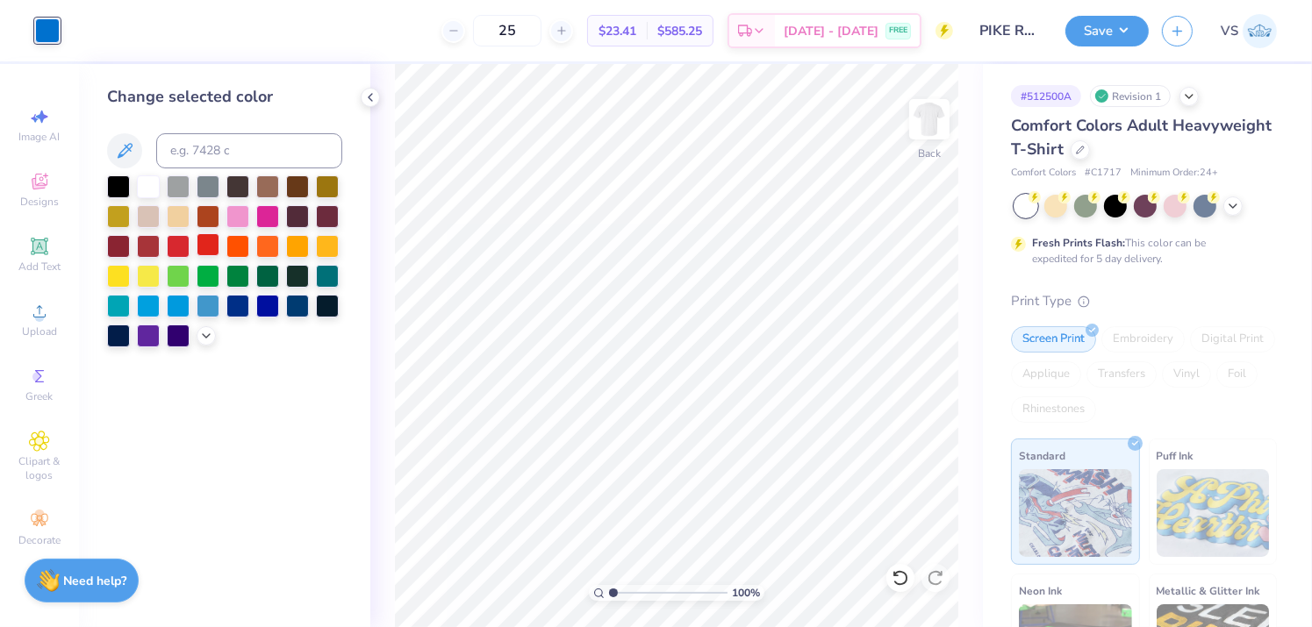
click at [210, 244] on div at bounding box center [208, 244] width 23 height 23
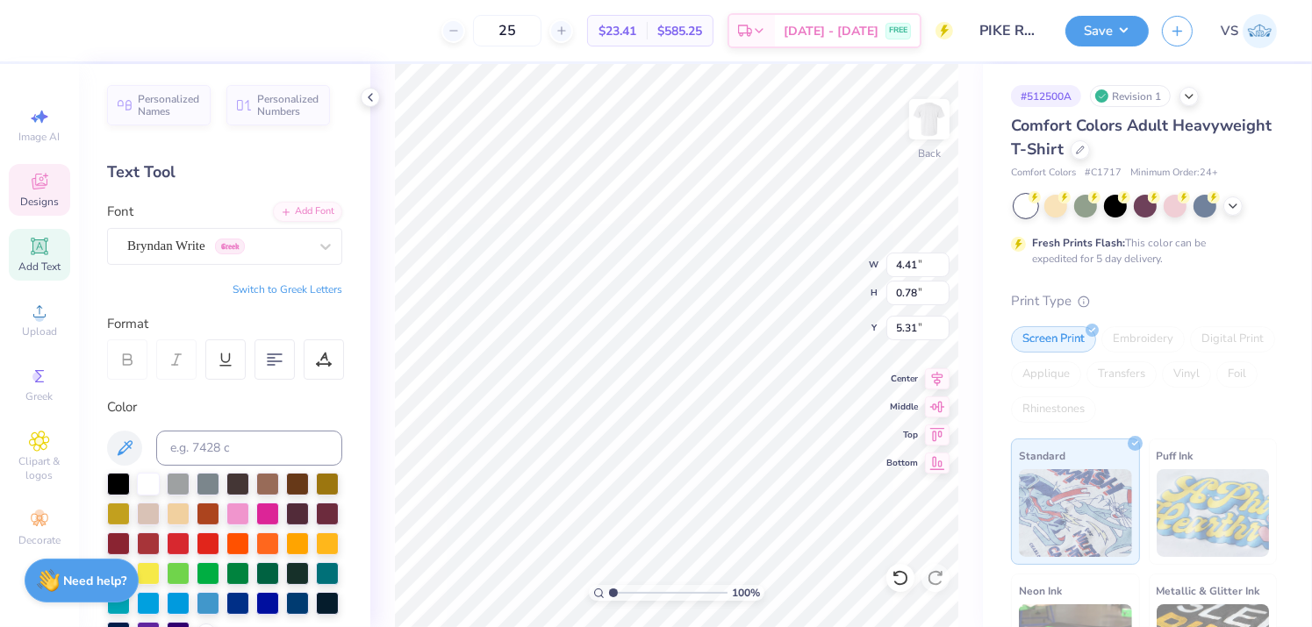
scroll to position [13, 4]
type textarea "b"
type textarea "n"
type textarea "b"
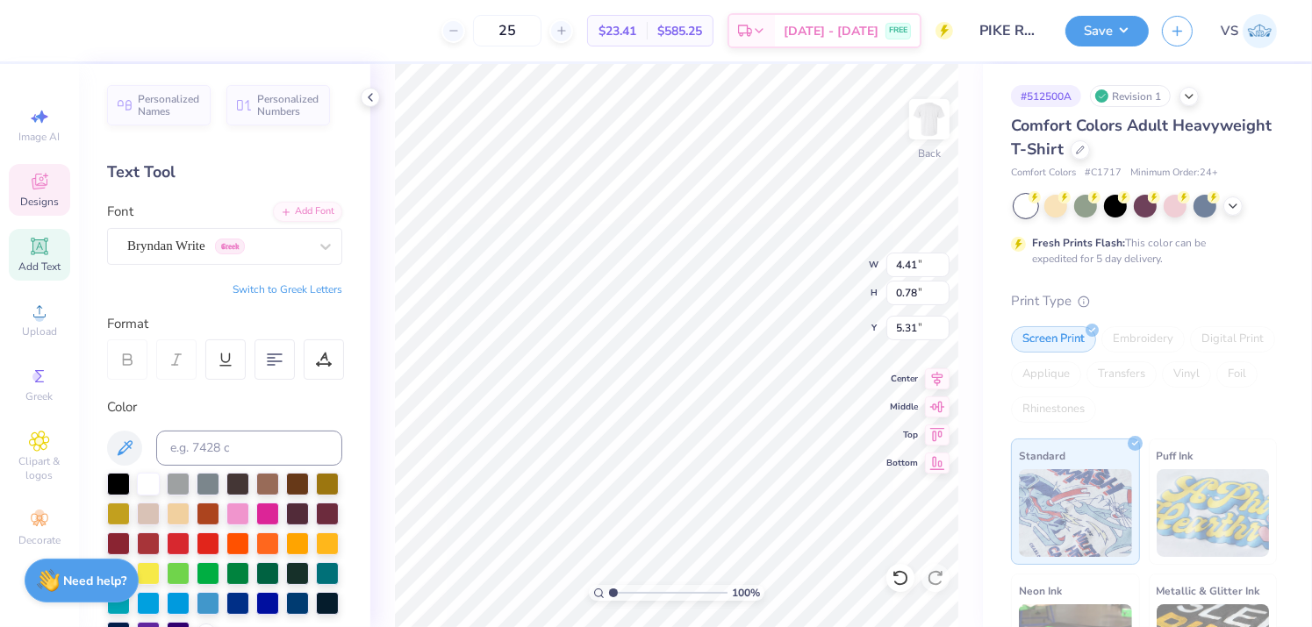
scroll to position [13, 8]
type textarea "BOSTON UNIVERSITY"
click at [227, 249] on div "Bryndan Write Greek" at bounding box center [217, 246] width 184 height 27
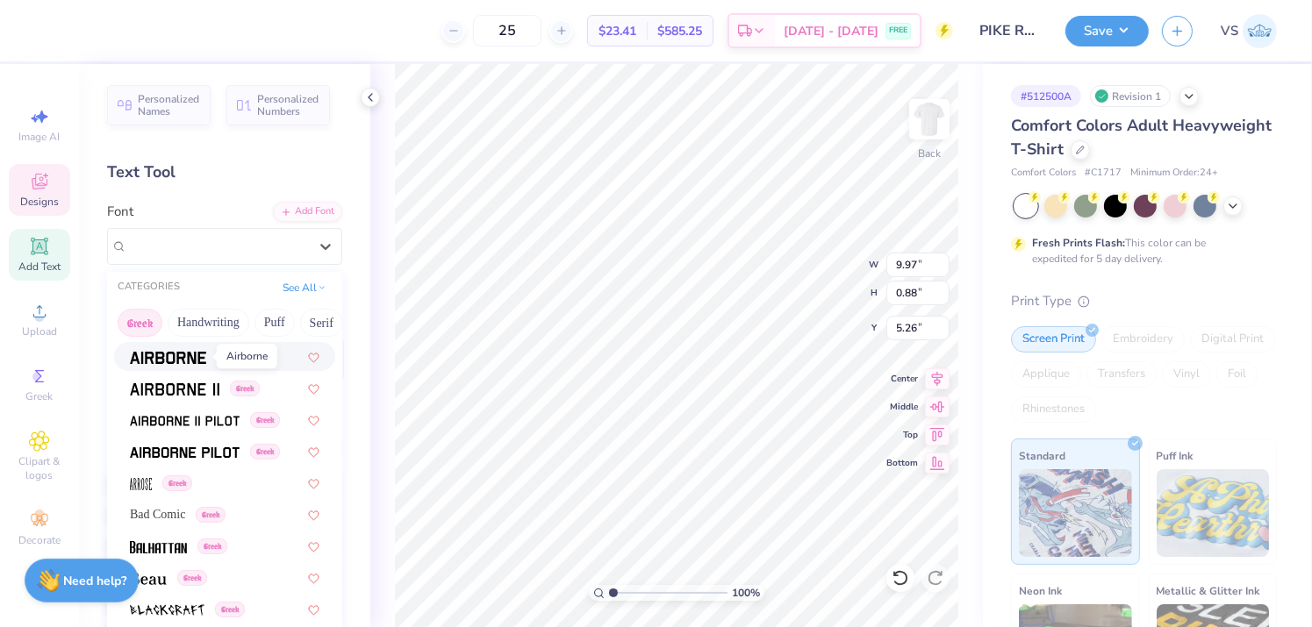
scroll to position [0, 0]
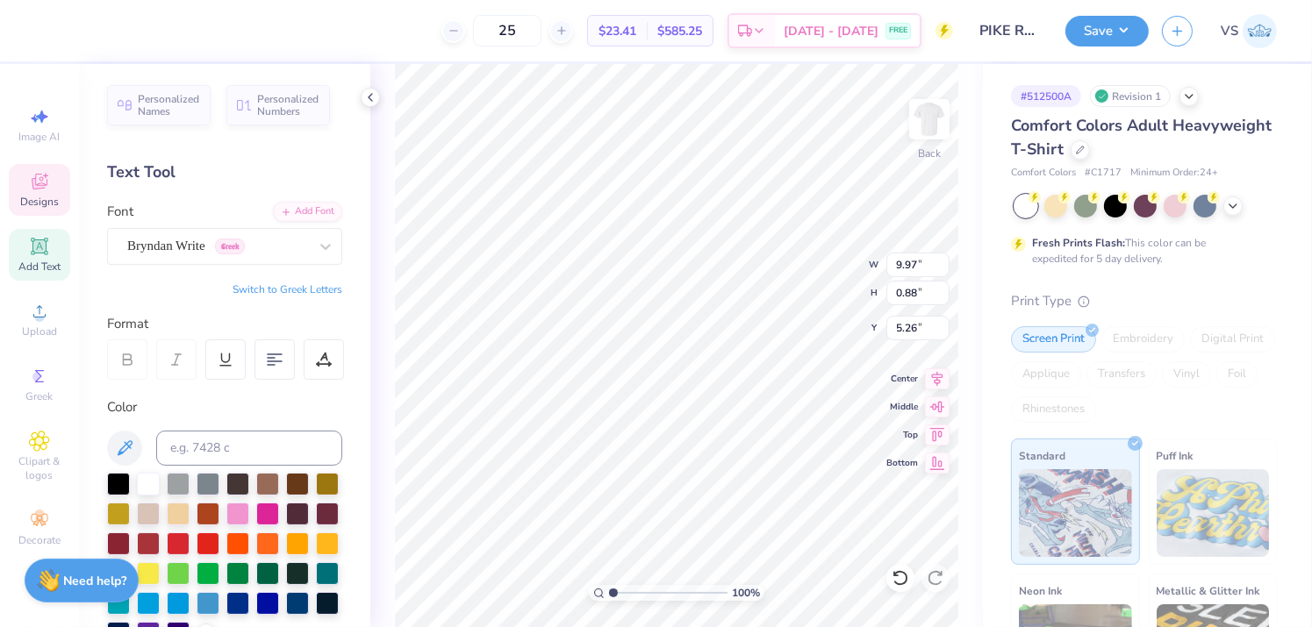
click at [105, 319] on div "Personalized Names Personalized Numbers Text Tool Add Font Font Bryndan Write G…" at bounding box center [224, 345] width 291 height 563
click at [196, 245] on div "Bryndan Write Greek" at bounding box center [217, 246] width 184 height 27
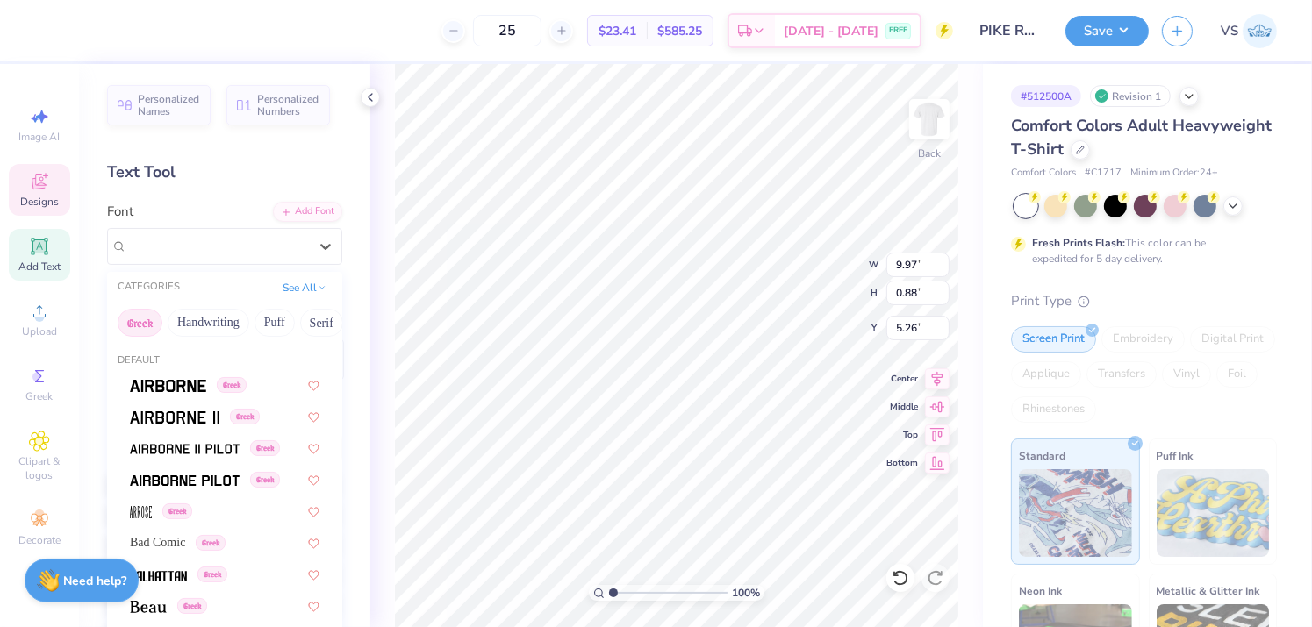
click at [127, 333] on button "Greek" at bounding box center [140, 323] width 45 height 28
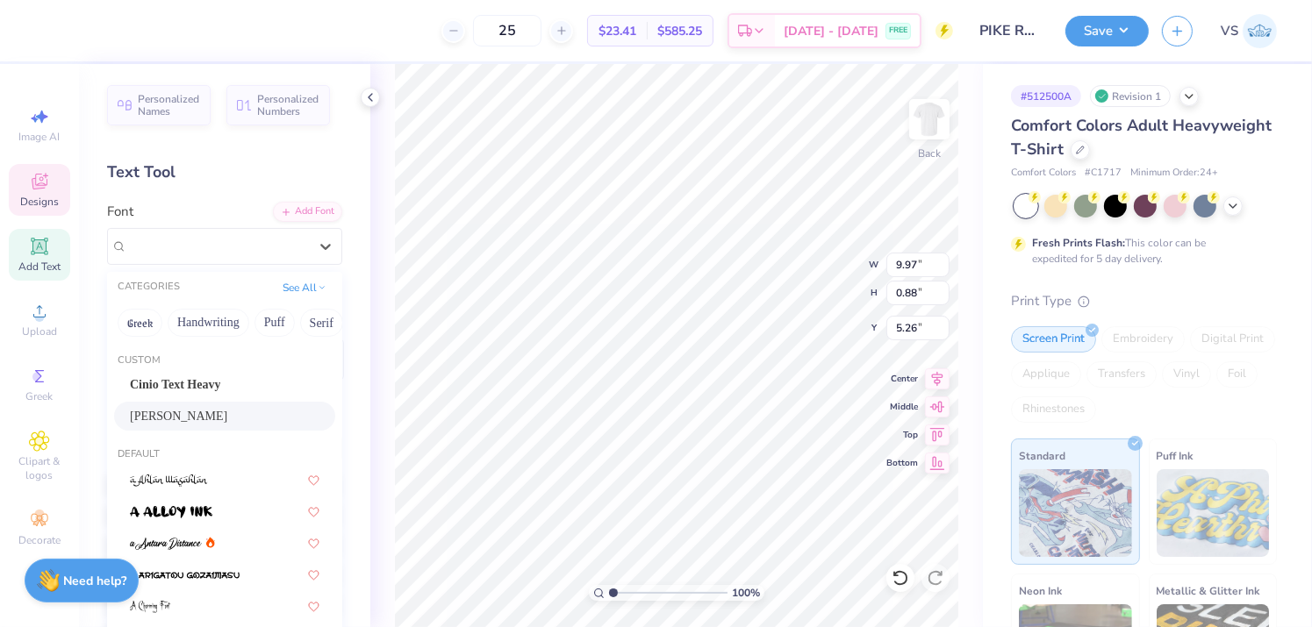
click at [177, 413] on div "PABLO" at bounding box center [225, 416] width 190 height 18
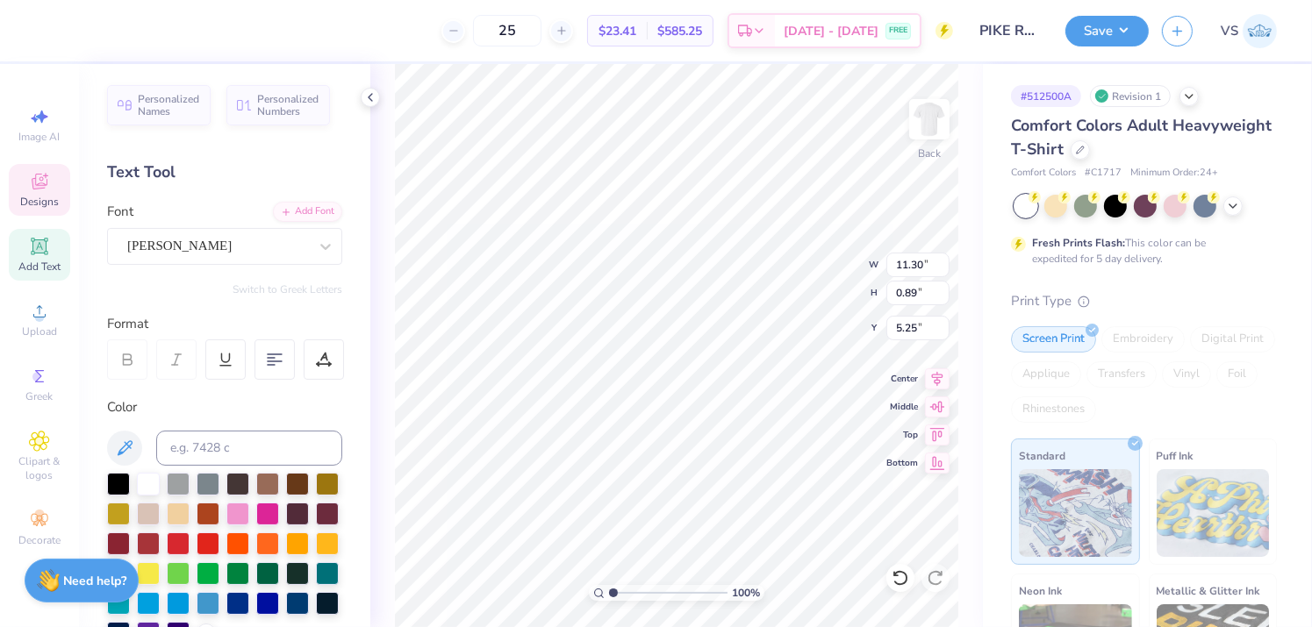
type input "11.30"
type input "0.89"
type input "5.25"
type input "6.02"
click at [54, 192] on div "Designs" at bounding box center [39, 190] width 61 height 52
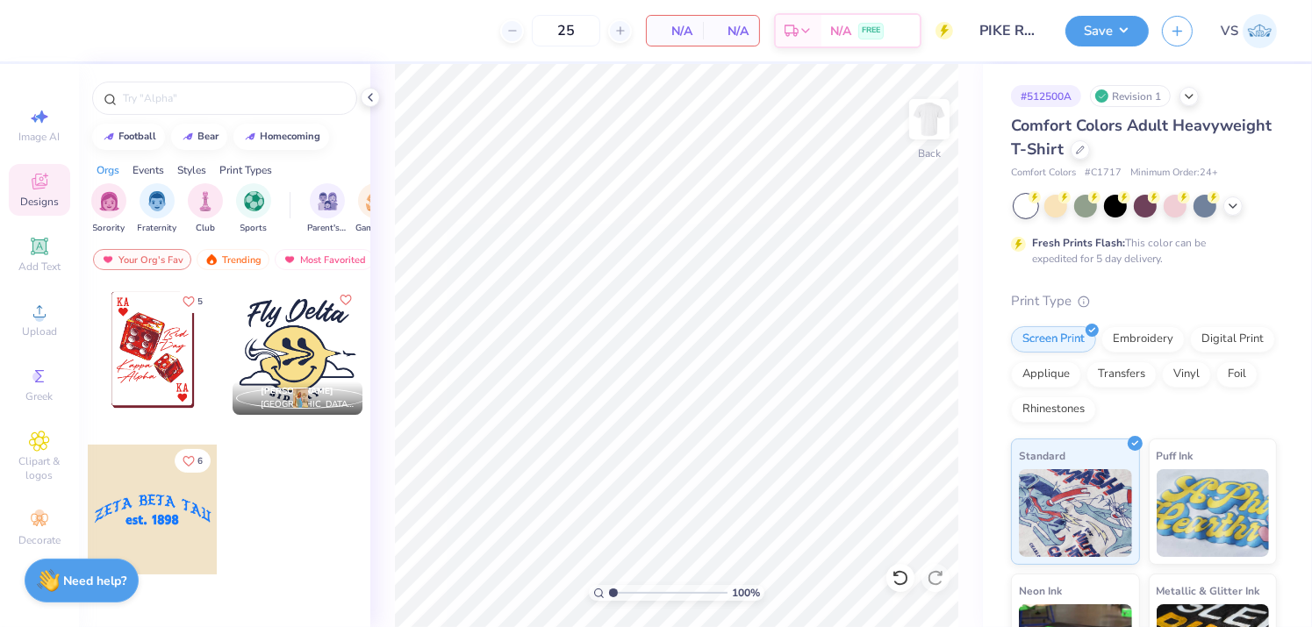
click at [147, 368] on div at bounding box center [153, 350] width 130 height 130
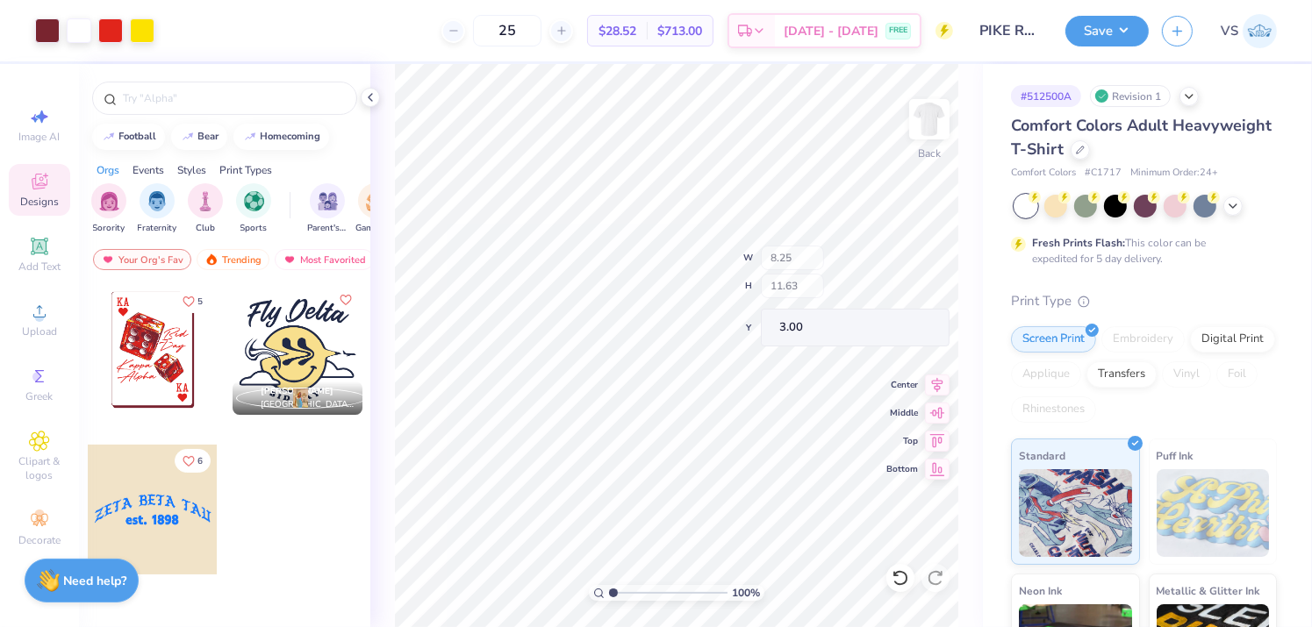
type input "9.26"
type input "13.05"
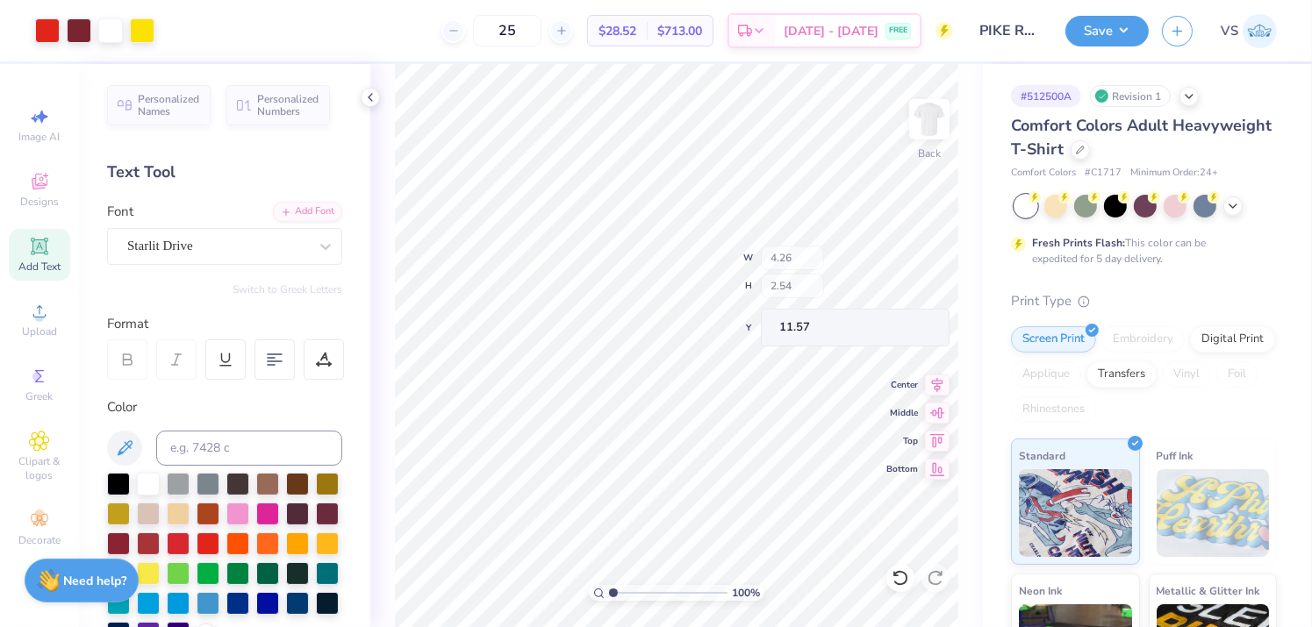
type input "11.57"
type input "6.55"
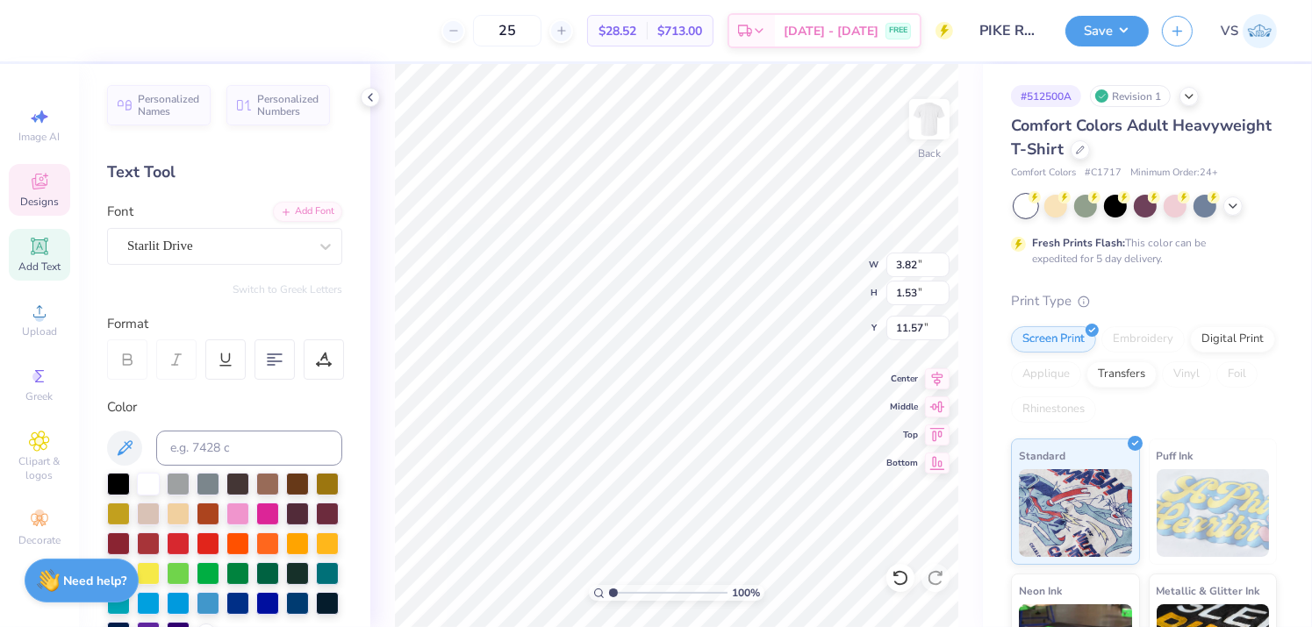
scroll to position [14, 2]
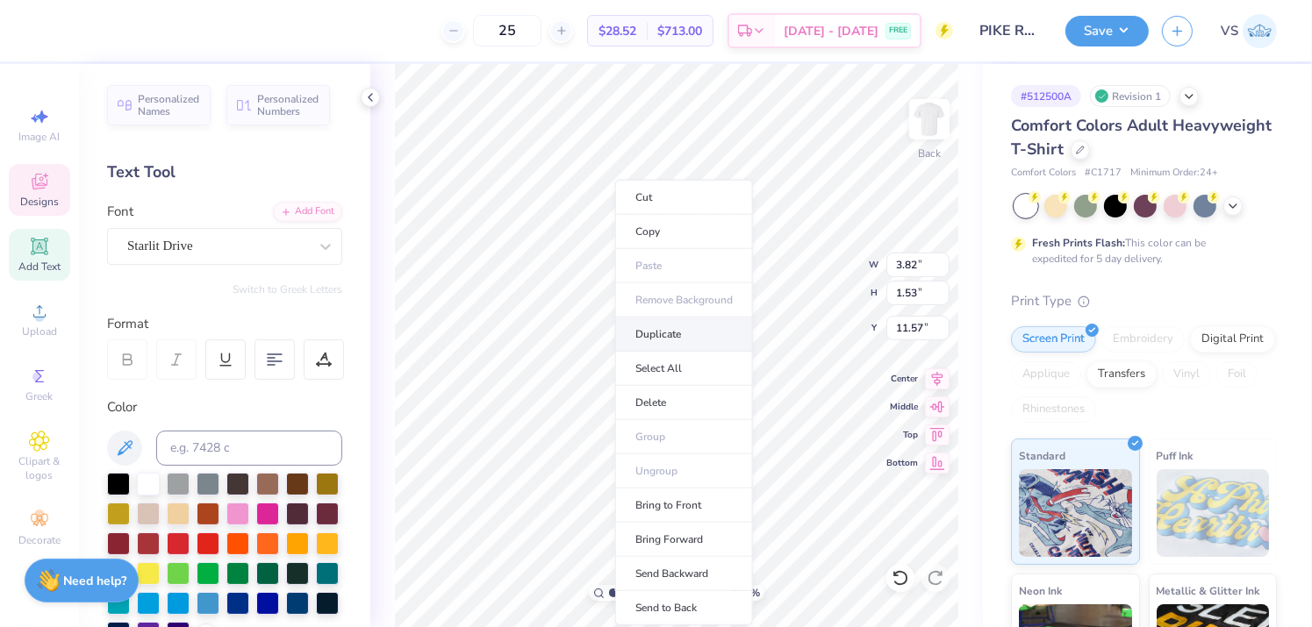
click at [684, 338] on li "Duplicate" at bounding box center [684, 335] width 138 height 34
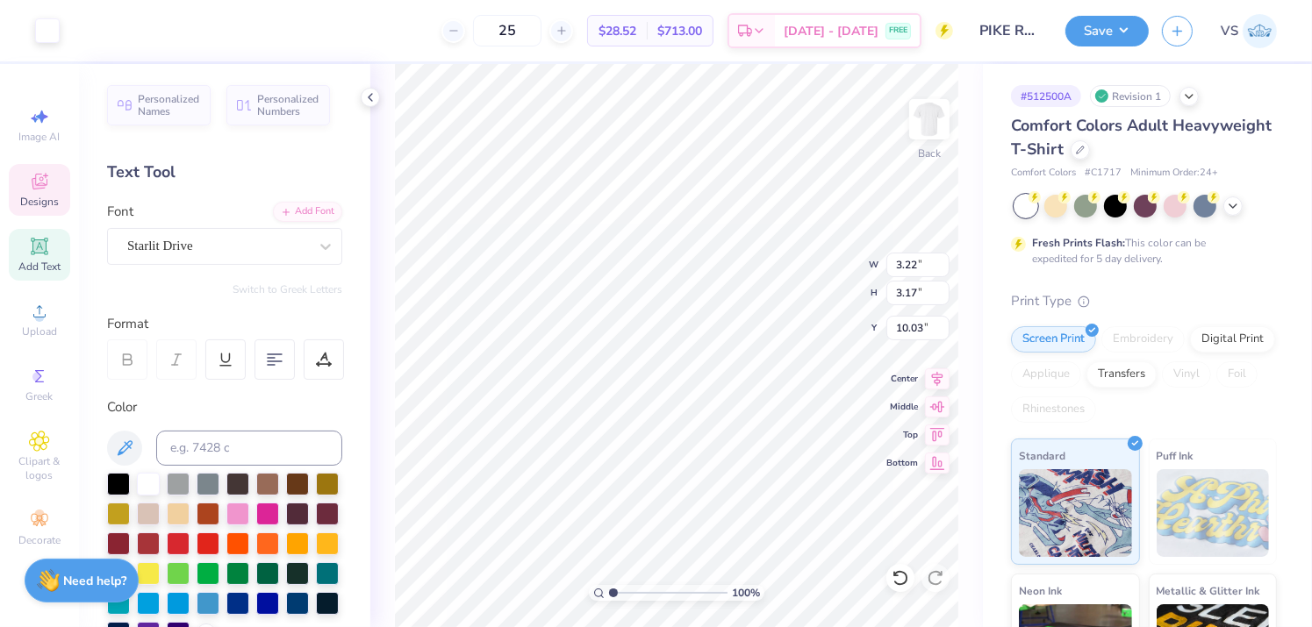
type input "3.22"
type input "3.17"
type input "10.03"
type input "10.04"
type textarea "p"
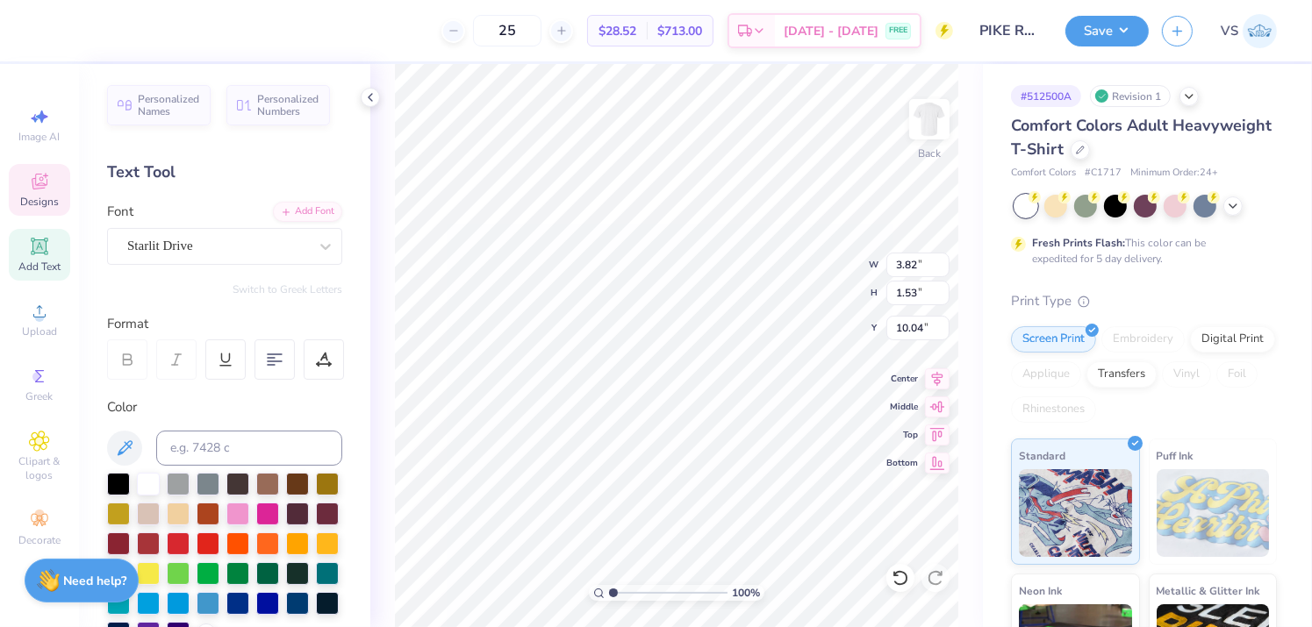
type textarea "Pi"
type input "10.15"
type input "3.76"
type input "1.27"
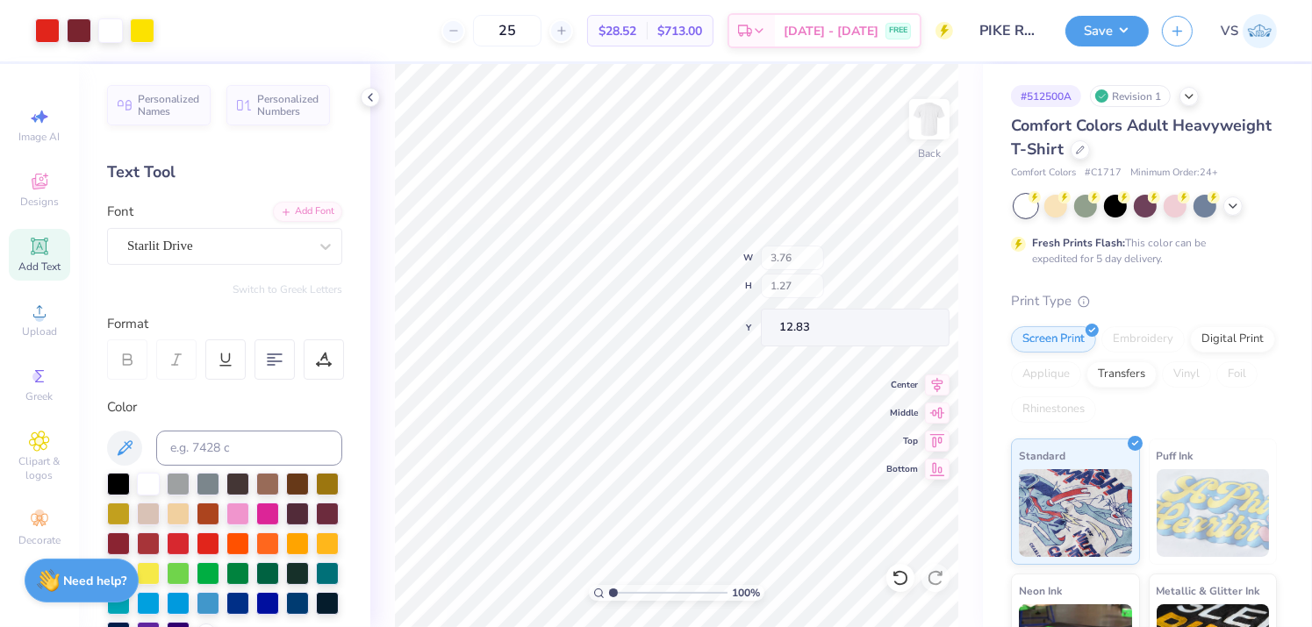
type input "13.10"
type input "11.30"
type input "12.83"
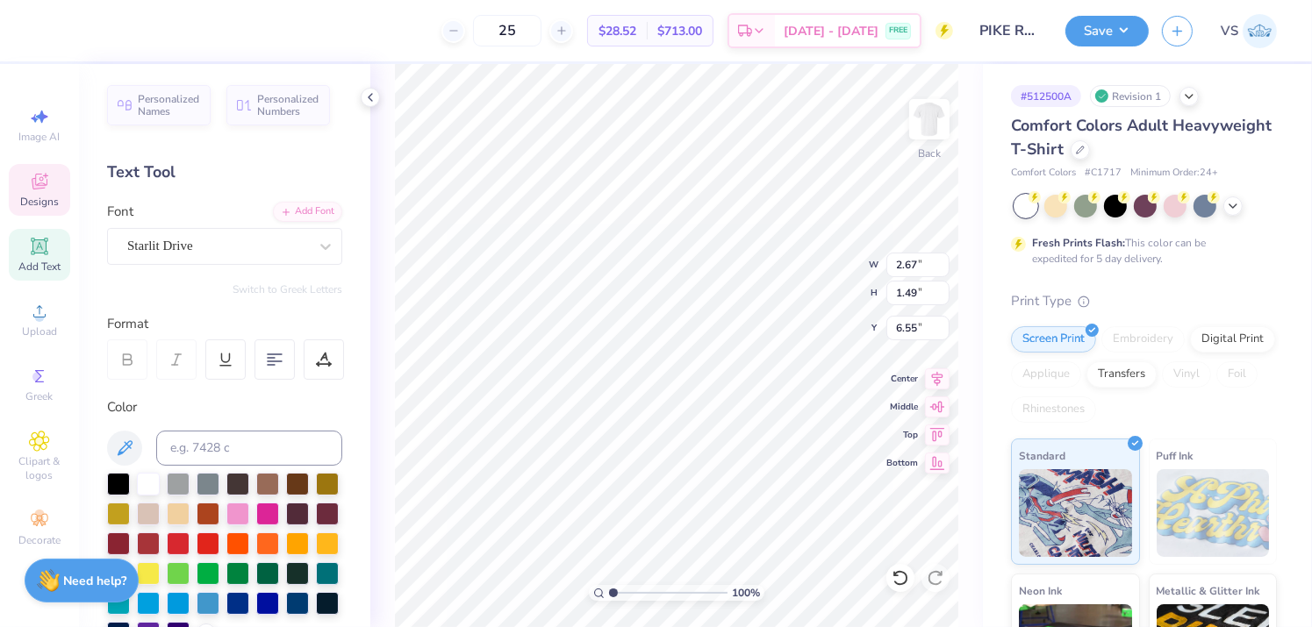
type textarea "R"
type textarea "Rush"
type textarea "Fall"
type input "3.52"
type input "1.45"
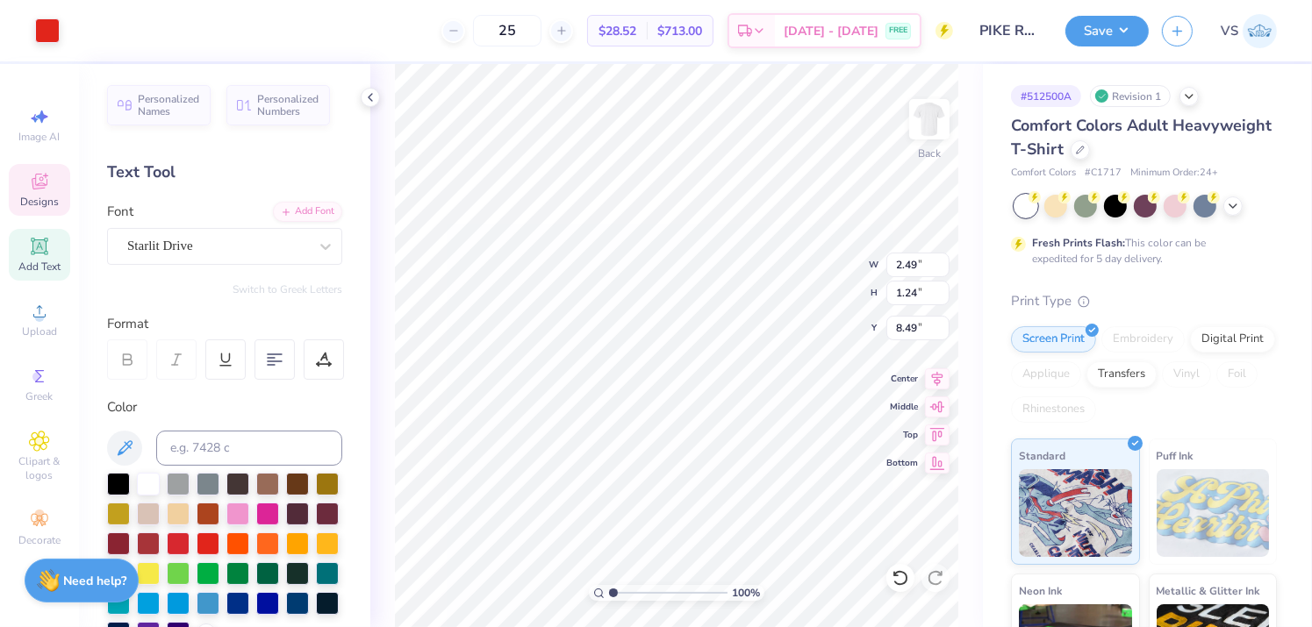
type input "6.62"
type input "2.49"
type input "1.24"
type input "6.34"
type input "3.00"
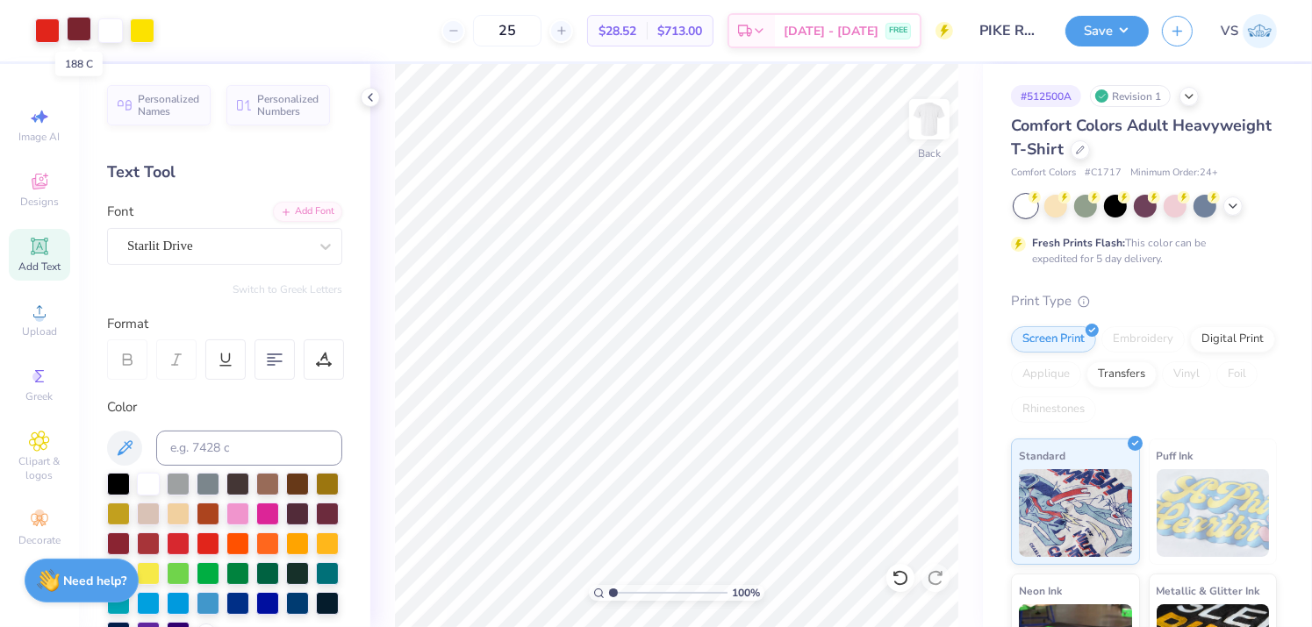
click at [86, 33] on div at bounding box center [79, 29] width 25 height 25
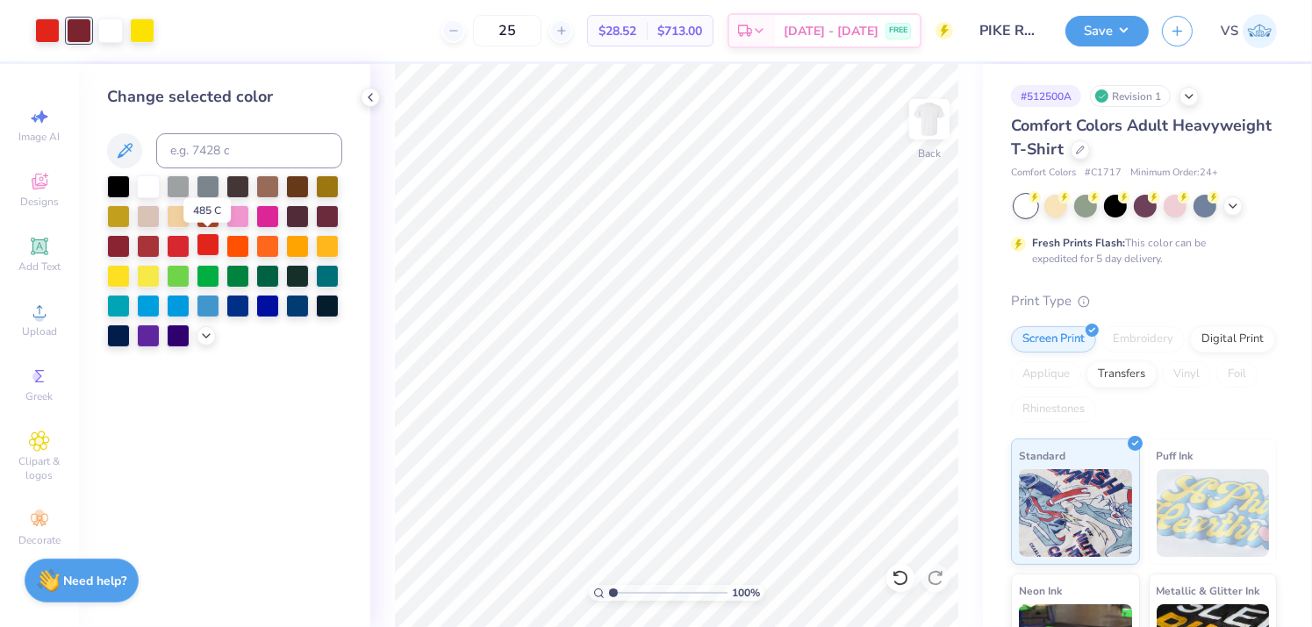
click at [210, 252] on div at bounding box center [208, 244] width 23 height 23
click at [119, 17] on div at bounding box center [110, 29] width 25 height 25
click at [150, 191] on div at bounding box center [148, 185] width 23 height 23
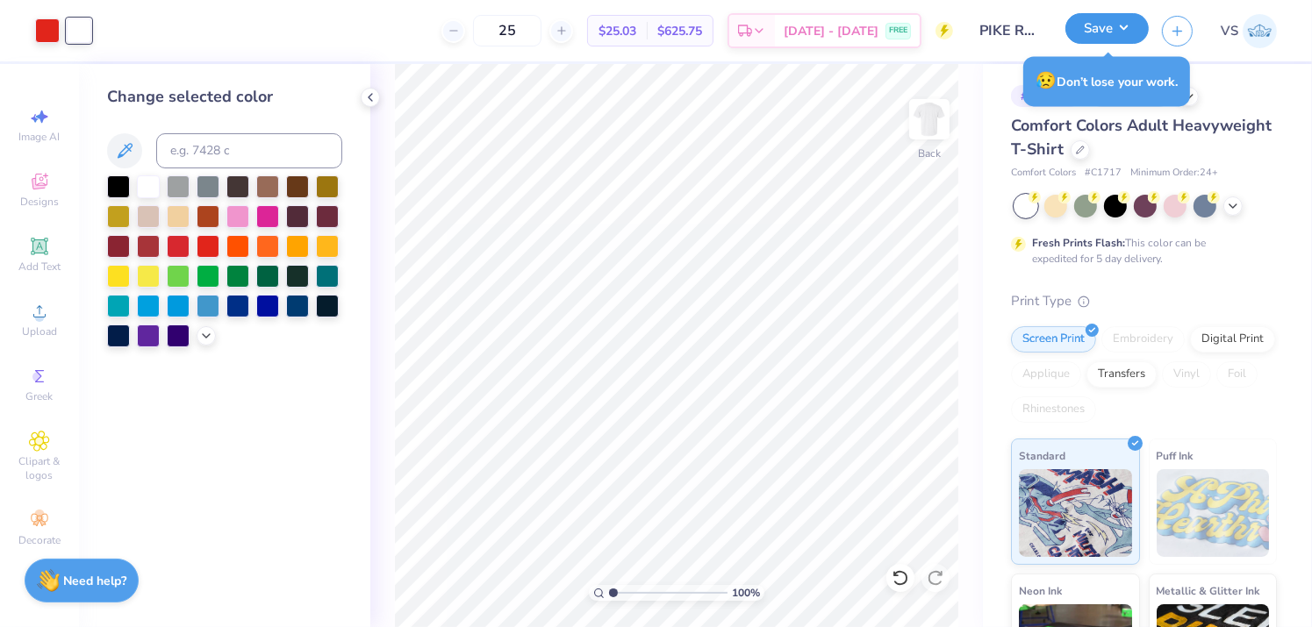
click at [1119, 20] on button "Save" at bounding box center [1106, 28] width 83 height 31
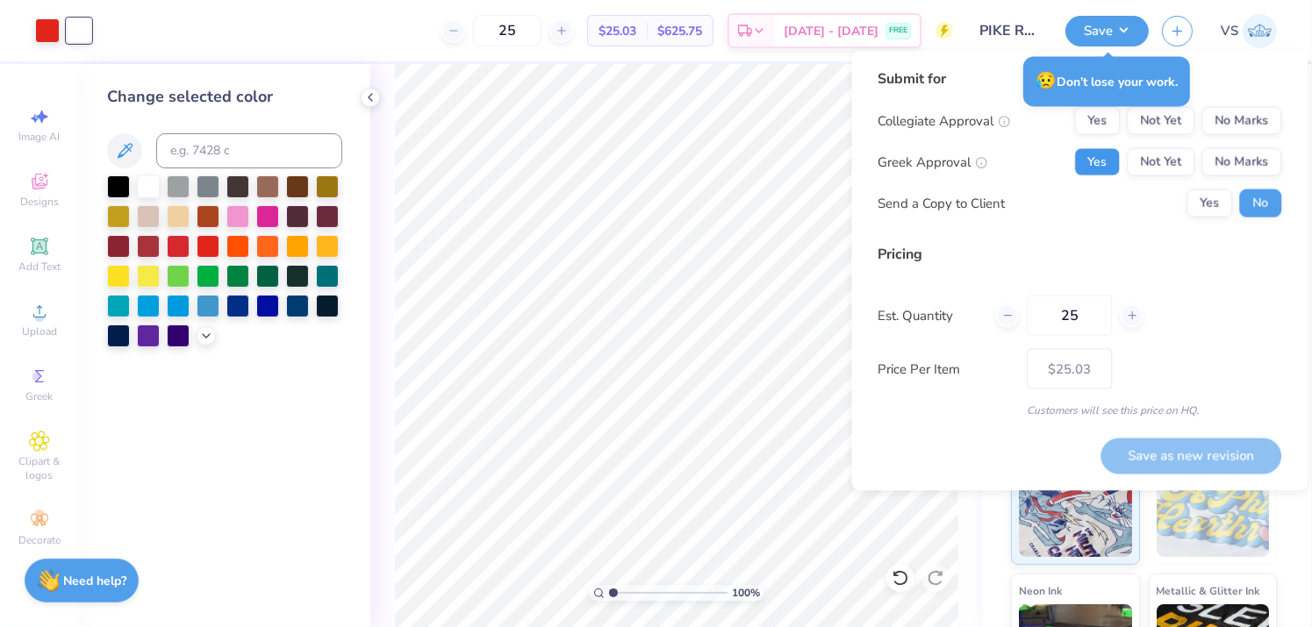
click at [1108, 161] on button "Yes" at bounding box center [1097, 162] width 46 height 28
click at [1236, 124] on button "No Marks" at bounding box center [1241, 121] width 80 height 28
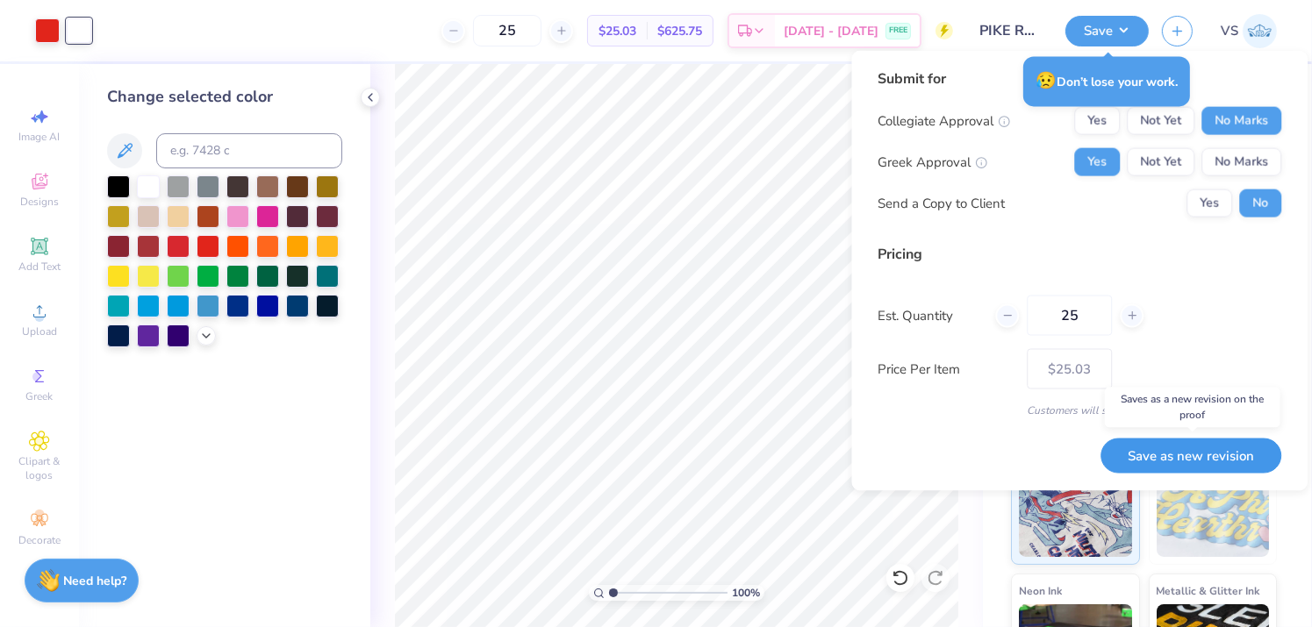
click at [1164, 450] on button "Save as new revision" at bounding box center [1190, 455] width 181 height 35
type input "$25.03"
